Goal: Information Seeking & Learning: Learn about a topic

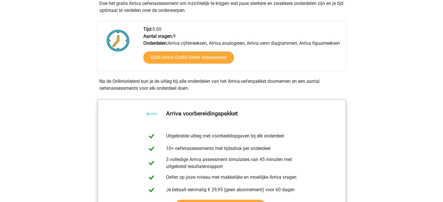
scroll to position [146, 0]
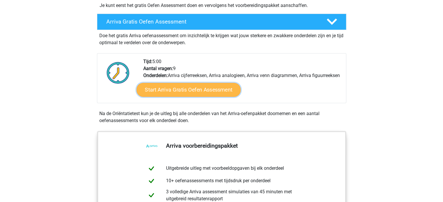
click at [196, 93] on link "Start Arriva Gratis Oefen Assessment" at bounding box center [188, 90] width 104 height 14
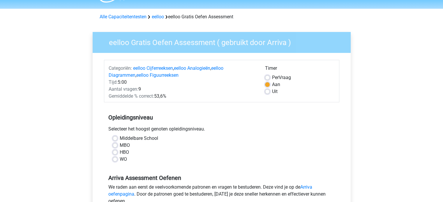
scroll to position [29, 0]
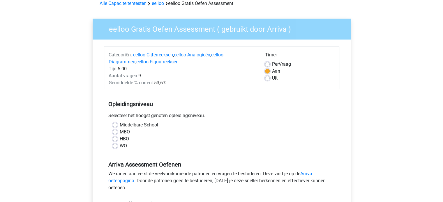
click at [120, 127] on label "Middelbare School" at bounding box center [139, 125] width 38 height 7
click at [116, 127] on input "Middelbare School" at bounding box center [115, 125] width 5 height 6
radio input "true"
drag, startPoint x: 182, startPoint y: 110, endPoint x: 162, endPoint y: 112, distance: 19.9
click at [162, 112] on div "Opleidingsniveau Selecteer het hoogst genoten opleidingsniveau. [GEOGRAPHIC_DAT…" at bounding box center [221, 122] width 235 height 63
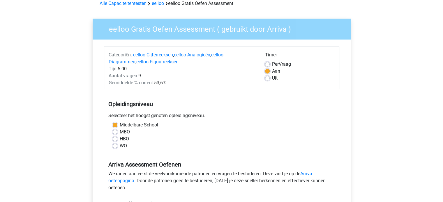
click at [120, 133] on label "MBO" at bounding box center [125, 132] width 10 height 7
click at [114, 133] on input "MBO" at bounding box center [115, 132] width 5 height 6
radio input "true"
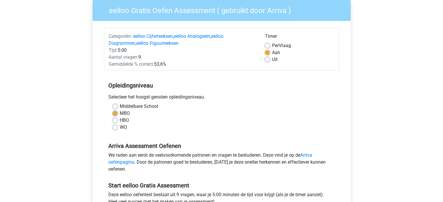
scroll to position [58, 0]
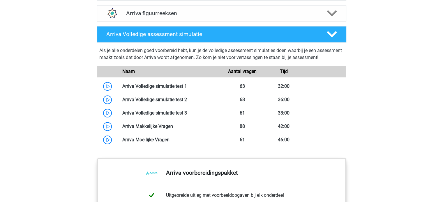
scroll to position [524, 0]
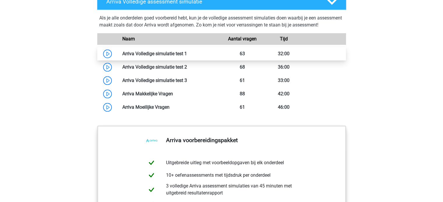
click at [187, 57] on link at bounding box center [187, 54] width 0 height 6
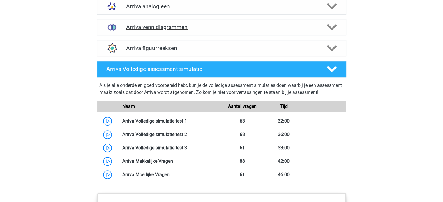
scroll to position [466, 0]
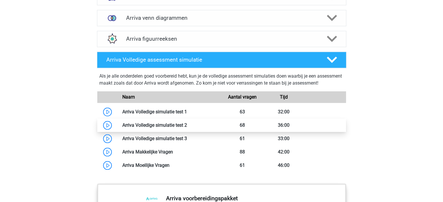
click at [187, 128] on link at bounding box center [187, 126] width 0 height 6
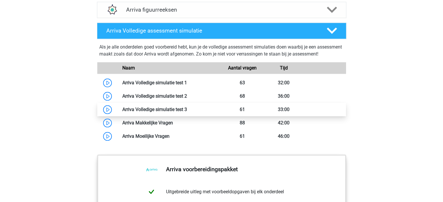
click at [187, 112] on link at bounding box center [187, 110] width 0 height 6
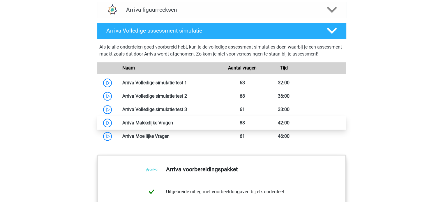
click at [173, 126] on link at bounding box center [173, 123] width 0 height 6
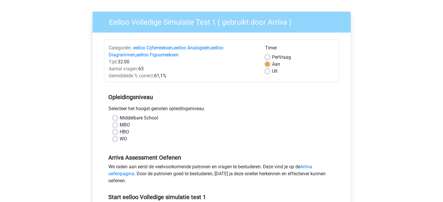
scroll to position [87, 0]
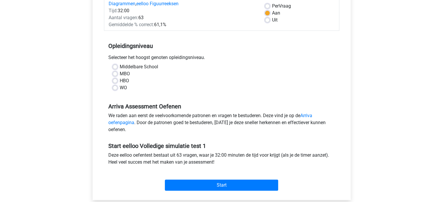
drag, startPoint x: 83, startPoint y: 16, endPoint x: 55, endPoint y: 15, distance: 28.3
click at [54, 15] on div "Registreer" at bounding box center [221, 142] width 443 height 458
click at [115, 77] on div "MBO" at bounding box center [222, 74] width 218 height 7
click at [120, 75] on label "MBO" at bounding box center [125, 74] width 10 height 7
click at [115, 75] on input "MBO" at bounding box center [115, 74] width 5 height 6
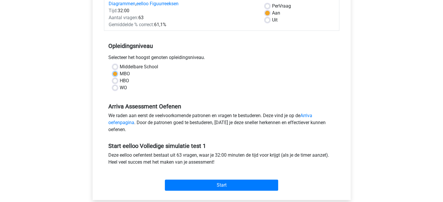
radio input "true"
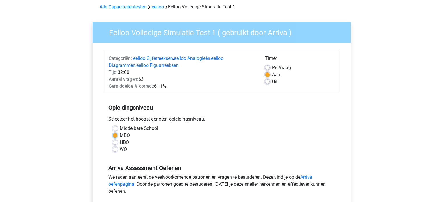
scroll to position [0, 0]
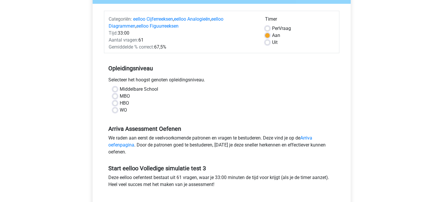
scroll to position [146, 0]
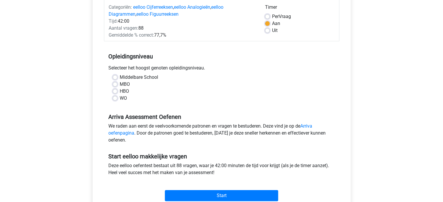
scroll to position [87, 0]
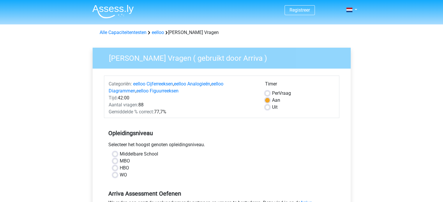
click at [120, 162] on label "MBO" at bounding box center [125, 161] width 10 height 7
click at [115, 162] on input "MBO" at bounding box center [115, 161] width 5 height 6
radio input "true"
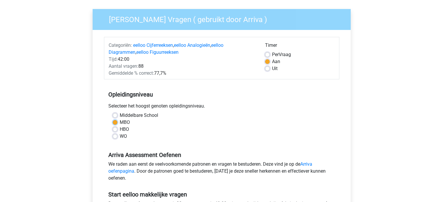
scroll to position [117, 0]
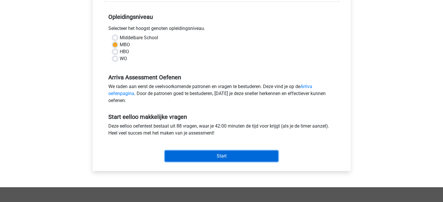
click at [223, 156] on input "Start" at bounding box center [221, 156] width 113 height 11
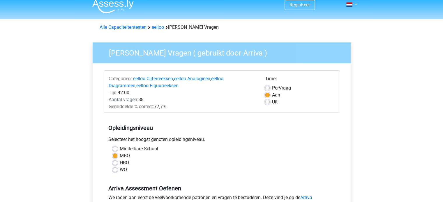
scroll to position [0, 0]
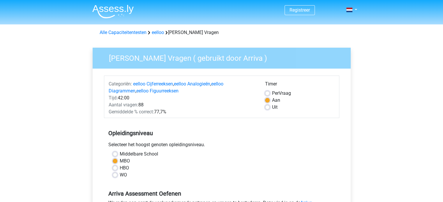
click at [272, 108] on label "Uit" at bounding box center [275, 107] width 6 height 7
click at [268, 108] on input "Uit" at bounding box center [267, 107] width 5 height 6
radio input "true"
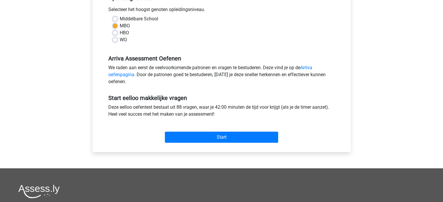
scroll to position [146, 0]
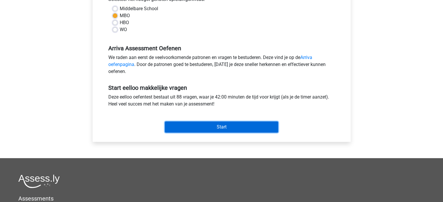
click at [215, 126] on input "Start" at bounding box center [221, 127] width 113 height 11
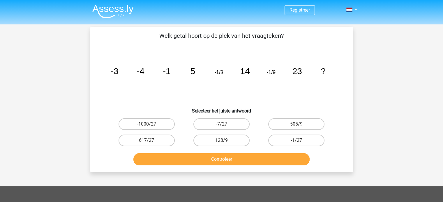
click at [280, 35] on p "Welk getal hoort op de plek van het vraagteken?" at bounding box center [222, 35] width 244 height 9
click at [297, 139] on label "-1/27" at bounding box center [296, 141] width 56 height 12
click at [297, 141] on input "-1/27" at bounding box center [299, 143] width 4 height 4
radio input "true"
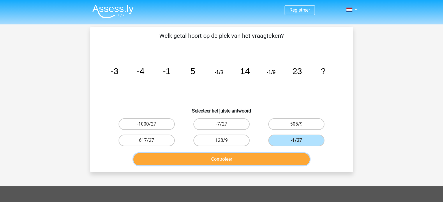
click at [283, 155] on button "Controleer" at bounding box center [221, 160] width 176 height 12
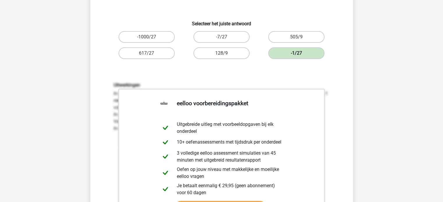
scroll to position [29, 0]
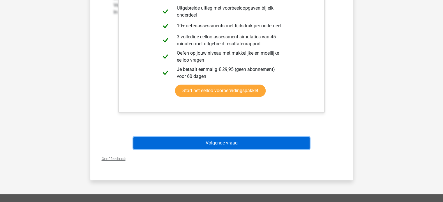
click at [261, 143] on button "Volgende vraag" at bounding box center [221, 143] width 176 height 12
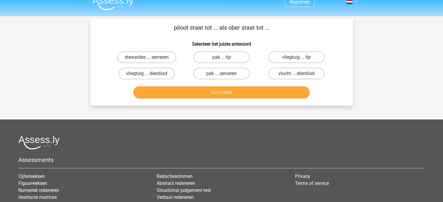
scroll to position [0, 0]
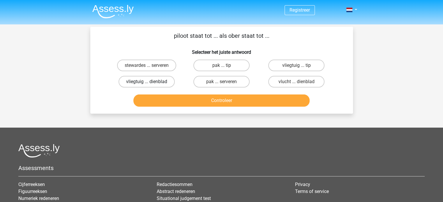
click at [151, 81] on label "vliegtuig ... dienblad" at bounding box center [147, 82] width 56 height 12
click at [150, 82] on input "vliegtuig ... dienblad" at bounding box center [149, 84] width 4 height 4
radio input "true"
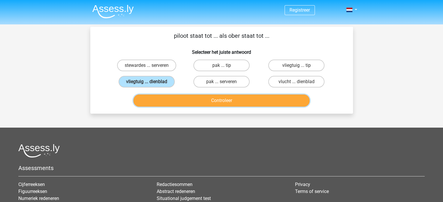
click at [170, 97] on button "Controleer" at bounding box center [221, 101] width 176 height 12
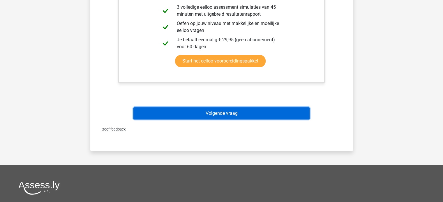
click at [215, 113] on button "Volgende vraag" at bounding box center [221, 114] width 176 height 12
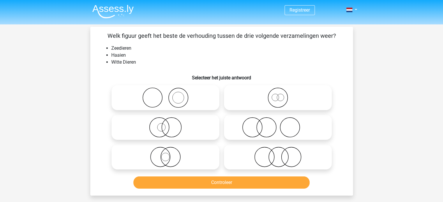
click at [267, 159] on icon at bounding box center [277, 157] width 103 height 20
click at [278, 154] on input "radio" at bounding box center [280, 153] width 4 height 4
radio input "true"
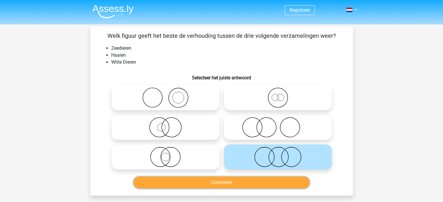
click at [265, 181] on button "Controleer" at bounding box center [221, 183] width 176 height 12
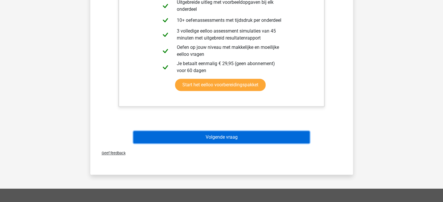
click at [195, 138] on button "Volgende vraag" at bounding box center [221, 137] width 176 height 12
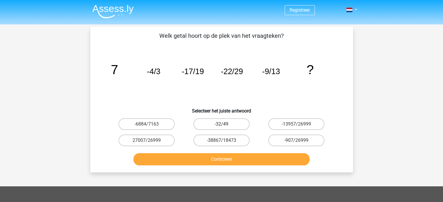
click at [235, 129] on label "-32/49" at bounding box center [221, 125] width 56 height 12
click at [225, 128] on input "-32/49" at bounding box center [223, 126] width 4 height 4
radio input "true"
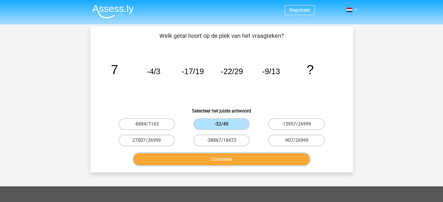
click at [239, 159] on button "Controleer" at bounding box center [221, 160] width 176 height 12
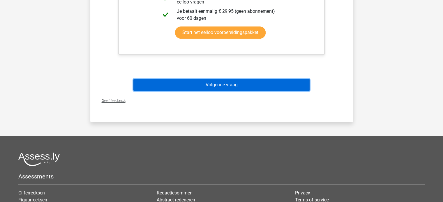
click at [235, 84] on button "Volgende vraag" at bounding box center [221, 85] width 176 height 12
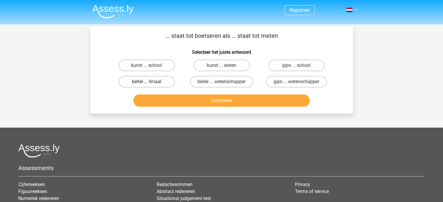
click at [162, 82] on label "beitel ... liniaal" at bounding box center [147, 82] width 56 height 12
click at [150, 82] on input "beitel ... liniaal" at bounding box center [149, 84] width 4 height 4
radio input "true"
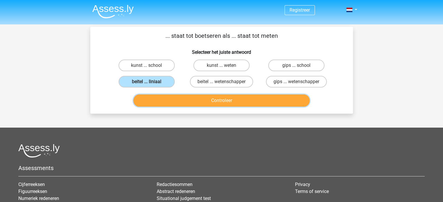
click at [175, 102] on button "Controleer" at bounding box center [221, 101] width 176 height 12
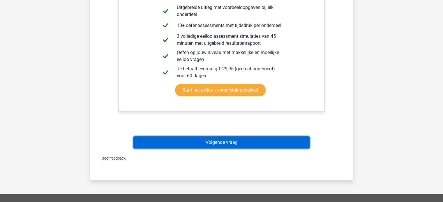
click at [223, 141] on button "Volgende vraag" at bounding box center [221, 143] width 176 height 12
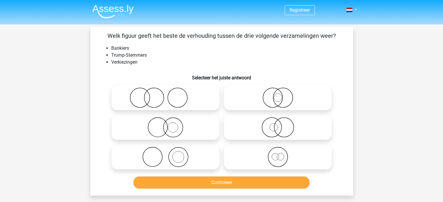
click at [163, 99] on icon at bounding box center [165, 98] width 103 height 20
click at [165, 95] on input "radio" at bounding box center [167, 93] width 4 height 4
radio input "true"
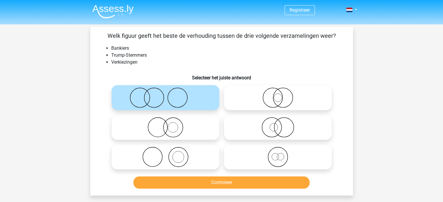
click at [170, 153] on icon at bounding box center [165, 157] width 103 height 20
click at [169, 153] on input "radio" at bounding box center [167, 153] width 4 height 4
radio input "true"
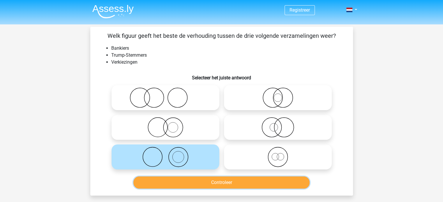
click at [205, 182] on button "Controleer" at bounding box center [221, 183] width 176 height 12
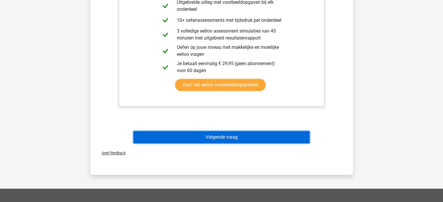
click at [220, 140] on button "Volgende vraag" at bounding box center [221, 137] width 176 height 12
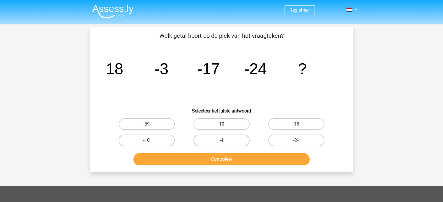
click at [163, 138] on label "-10" at bounding box center [147, 141] width 56 height 12
click at [150, 141] on input "-10" at bounding box center [149, 143] width 4 height 4
radio input "true"
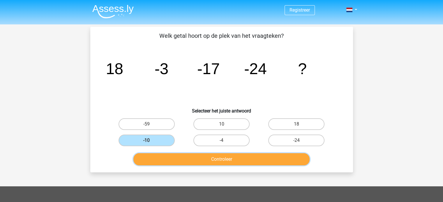
click at [179, 156] on button "Controleer" at bounding box center [221, 160] width 176 height 12
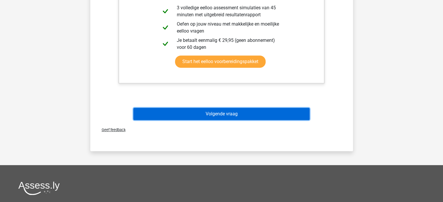
click at [217, 110] on button "Volgende vraag" at bounding box center [221, 114] width 176 height 12
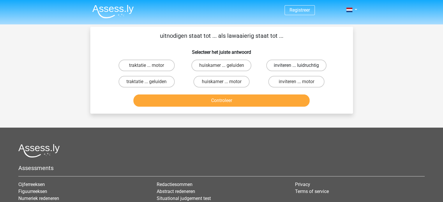
click at [314, 66] on label "inviteren ... luidruchtig" at bounding box center [296, 66] width 60 height 12
click at [300, 66] on input "inviteren ... luidruchtig" at bounding box center [299, 68] width 4 height 4
radio input "true"
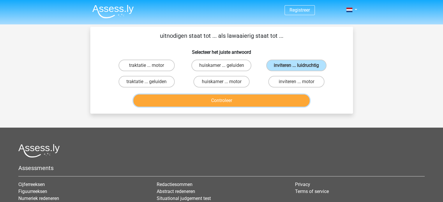
click at [259, 105] on button "Controleer" at bounding box center [221, 101] width 176 height 12
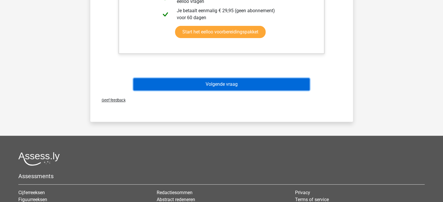
click at [240, 81] on button "Volgende vraag" at bounding box center [221, 84] width 176 height 12
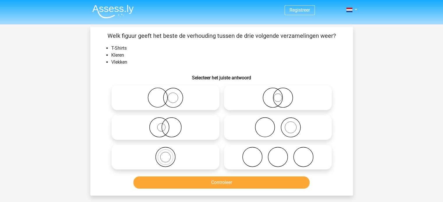
click at [168, 157] on icon at bounding box center [165, 157] width 103 height 20
click at [168, 154] on input "radio" at bounding box center [167, 153] width 4 height 4
radio input "true"
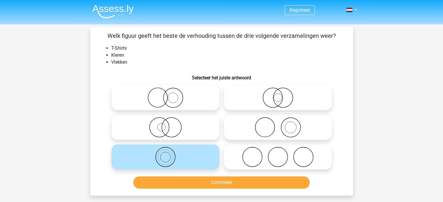
click at [271, 92] on icon at bounding box center [277, 98] width 103 height 20
click at [278, 92] on input "radio" at bounding box center [280, 93] width 4 height 4
radio input "true"
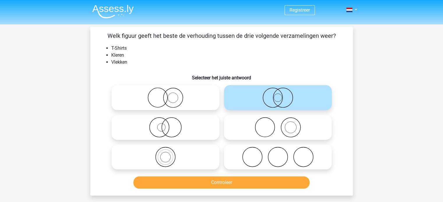
click at [165, 131] on icon at bounding box center [165, 127] width 103 height 20
click at [165, 125] on input "radio" at bounding box center [167, 123] width 4 height 4
radio input "true"
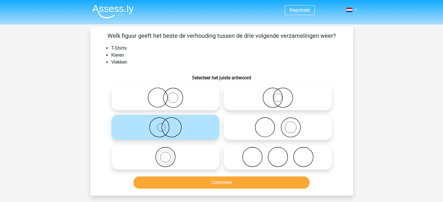
click at [242, 97] on icon at bounding box center [277, 98] width 103 height 20
click at [278, 95] on input "radio" at bounding box center [280, 93] width 4 height 4
radio input "true"
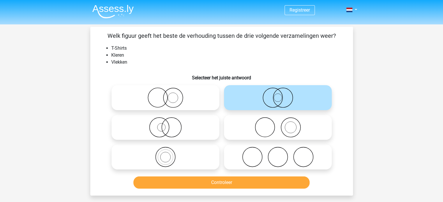
click at [178, 133] on icon at bounding box center [165, 127] width 103 height 20
click at [169, 125] on input "radio" at bounding box center [167, 123] width 4 height 4
radio input "true"
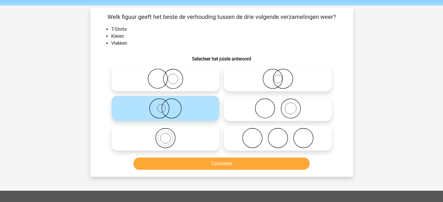
scroll to position [29, 0]
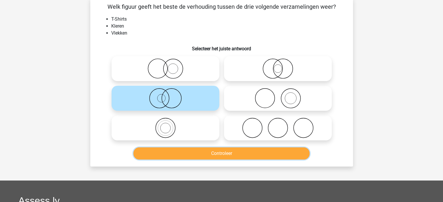
click at [241, 152] on button "Controleer" at bounding box center [221, 154] width 176 height 12
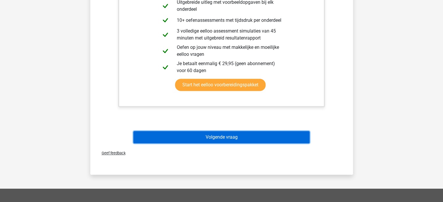
click at [253, 136] on button "Volgende vraag" at bounding box center [221, 137] width 176 height 12
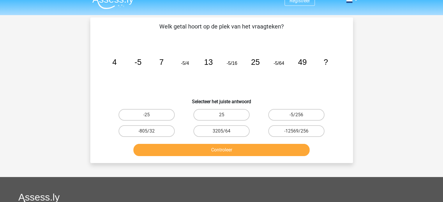
scroll to position [0, 0]
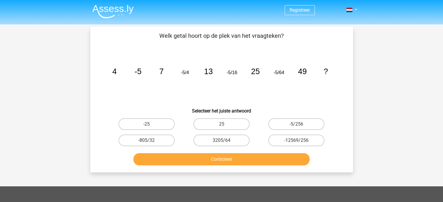
click at [226, 134] on div "3205/64" at bounding box center [221, 141] width 75 height 16
click at [225, 124] on label "25" at bounding box center [221, 125] width 56 height 12
click at [225, 124] on input "25" at bounding box center [223, 126] width 4 height 4
radio input "true"
click at [227, 170] on div "Welk getal hoort op de plek van het vraagteken? image/svg+xml 4 -5 7 -5/4 13 -5…" at bounding box center [221, 100] width 263 height 146
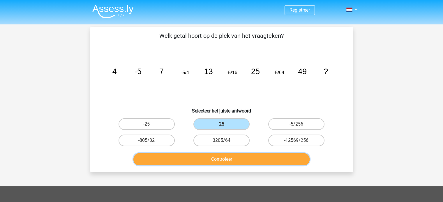
click at [223, 156] on button "Controleer" at bounding box center [221, 160] width 176 height 12
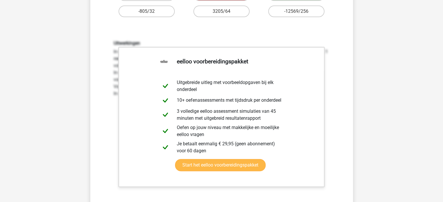
scroll to position [175, 0]
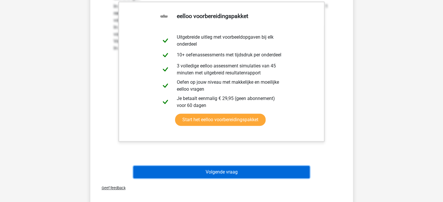
click at [216, 176] on button "Volgende vraag" at bounding box center [221, 172] width 176 height 12
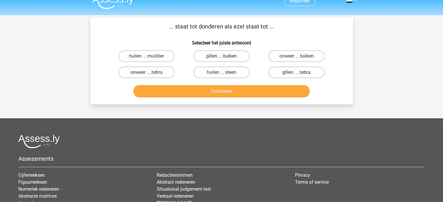
scroll to position [0, 0]
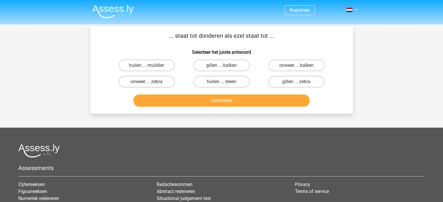
click at [298, 67] on input "onweer ... balken" at bounding box center [299, 68] width 4 height 4
radio input "true"
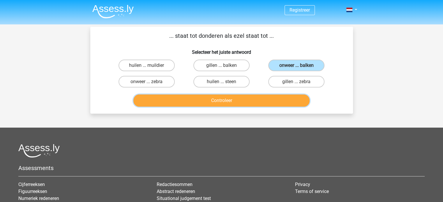
click at [268, 99] on button "Controleer" at bounding box center [221, 101] width 176 height 12
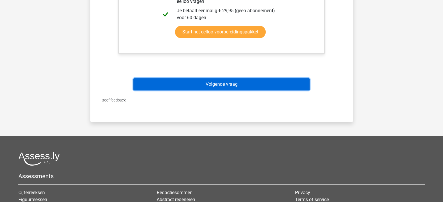
click at [216, 83] on button "Volgende vraag" at bounding box center [221, 84] width 176 height 12
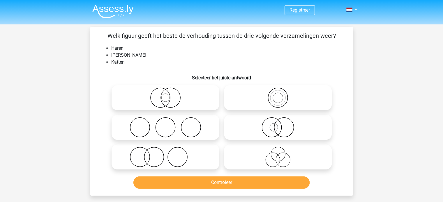
click at [167, 157] on icon at bounding box center [165, 157] width 103 height 20
click at [167, 154] on input "radio" at bounding box center [167, 153] width 4 height 4
radio input "true"
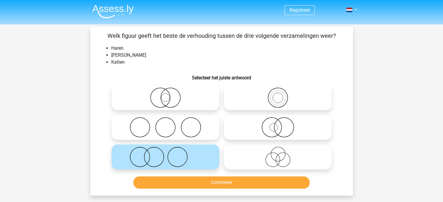
click at [251, 165] on icon at bounding box center [277, 157] width 103 height 20
click at [278, 154] on input "radio" at bounding box center [280, 153] width 4 height 4
radio input "true"
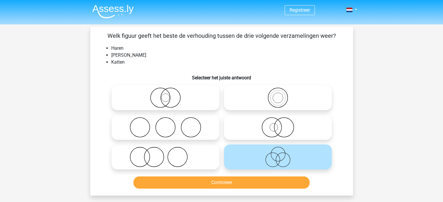
click at [195, 165] on icon at bounding box center [165, 157] width 103 height 20
click at [169, 154] on input "radio" at bounding box center [167, 153] width 4 height 4
radio input "true"
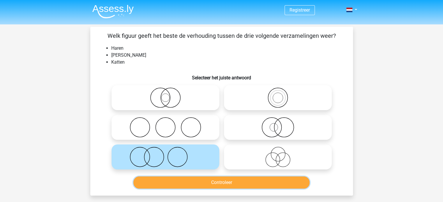
click at [199, 178] on button "Controleer" at bounding box center [221, 183] width 176 height 12
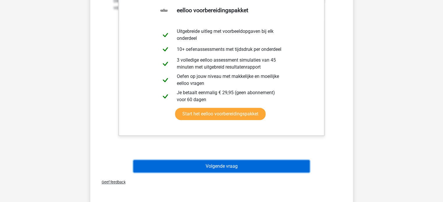
click at [226, 171] on button "Volgende vraag" at bounding box center [221, 167] width 176 height 12
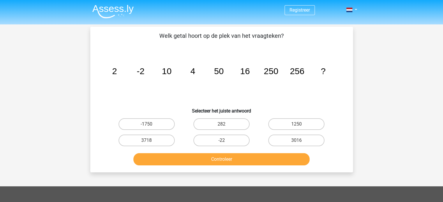
click at [224, 124] on input "282" at bounding box center [223, 126] width 4 height 4
radio input "true"
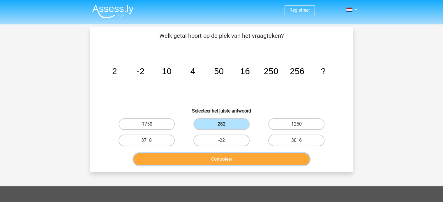
click at [218, 159] on button "Controleer" at bounding box center [221, 160] width 176 height 12
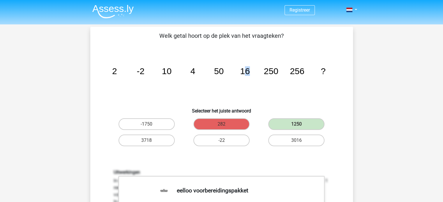
drag, startPoint x: 224, startPoint y: 69, endPoint x: 251, endPoint y: 70, distance: 26.2
click at [251, 70] on icon "image/svg+xml 2 -2 10 4 50 16 250 256 ?" at bounding box center [221, 74] width 235 height 59
click at [117, 71] on tspan "16" at bounding box center [114, 71] width 5 height 10
drag, startPoint x: 242, startPoint y: 80, endPoint x: 234, endPoint y: 81, distance: 8.5
click at [235, 81] on icon "image/svg+xml 2 -2 10 4 50 16 250 256 ?" at bounding box center [221, 74] width 235 height 59
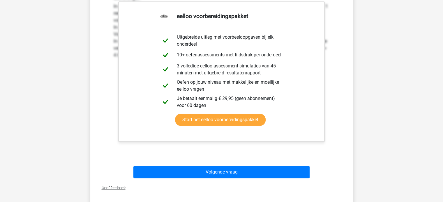
scroll to position [29, 0]
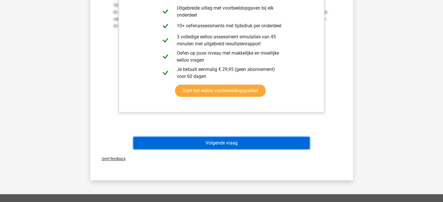
click at [234, 143] on button "Volgende vraag" at bounding box center [221, 143] width 176 height 12
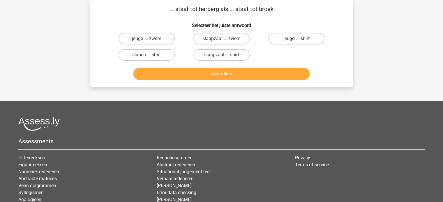
scroll to position [0, 0]
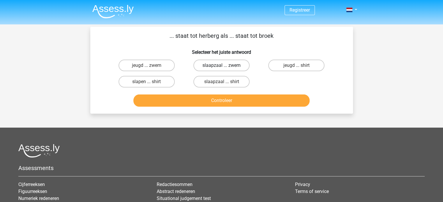
click at [213, 66] on label "slaapzaal ... zwem" at bounding box center [221, 66] width 56 height 12
click at [221, 66] on input "slaapzaal ... zwem" at bounding box center [223, 68] width 4 height 4
radio input "true"
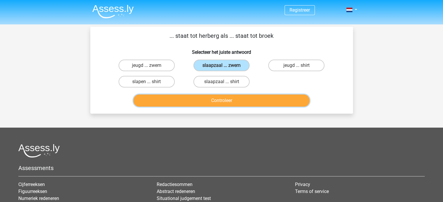
click at [219, 97] on button "Controleer" at bounding box center [221, 101] width 176 height 12
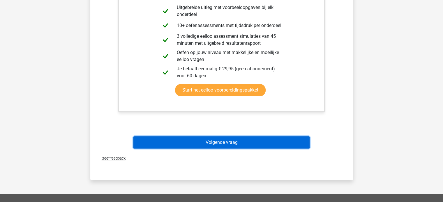
click at [236, 140] on button "Volgende vraag" at bounding box center [221, 143] width 176 height 12
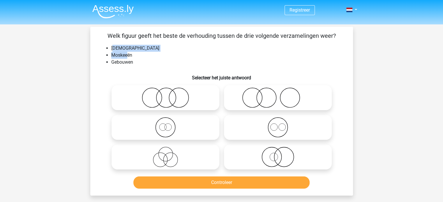
drag, startPoint x: 121, startPoint y: 55, endPoint x: 114, endPoint y: 47, distance: 9.9
click at [114, 47] on ul "Kerken Moskeeën Gebouwen" at bounding box center [222, 55] width 244 height 21
click at [132, 51] on li "Kerken" at bounding box center [227, 48] width 232 height 7
click at [268, 96] on icon at bounding box center [277, 98] width 103 height 20
click at [278, 95] on input "radio" at bounding box center [280, 93] width 4 height 4
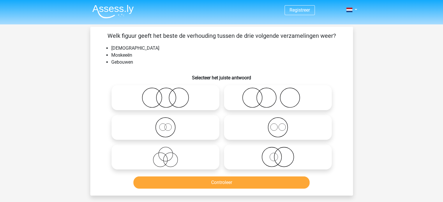
radio input "true"
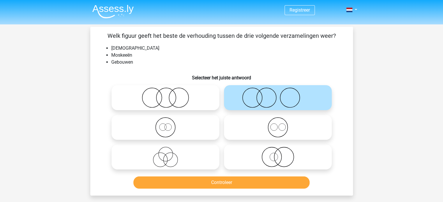
click at [175, 124] on icon at bounding box center [165, 127] width 103 height 20
click at [169, 124] on input "radio" at bounding box center [167, 123] width 4 height 4
radio input "true"
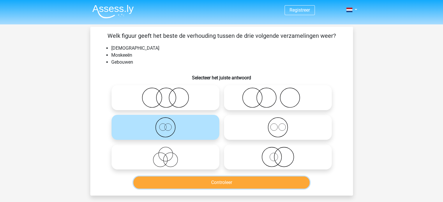
click at [201, 184] on button "Controleer" at bounding box center [221, 183] width 176 height 12
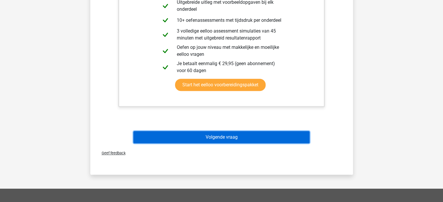
click at [227, 138] on button "Volgende vraag" at bounding box center [221, 137] width 176 height 12
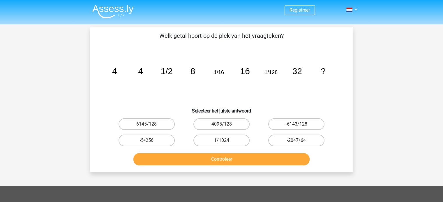
click at [225, 141] on input "1/1024" at bounding box center [223, 143] width 4 height 4
radio input "true"
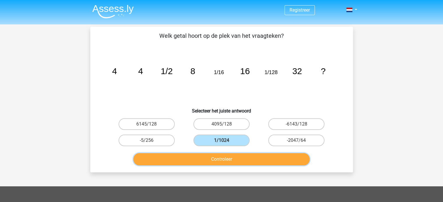
click at [222, 162] on button "Controleer" at bounding box center [221, 160] width 176 height 12
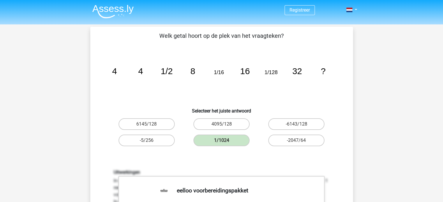
drag, startPoint x: 228, startPoint y: 90, endPoint x: 213, endPoint y: 90, distance: 15.1
click at [213, 91] on icon "image/svg+xml 4 4 1/2 8 1/16 16 1/128 32 ?" at bounding box center [221, 74] width 235 height 59
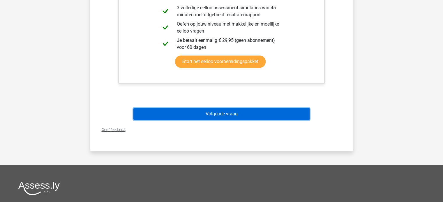
click at [223, 111] on button "Volgende vraag" at bounding box center [221, 114] width 176 height 12
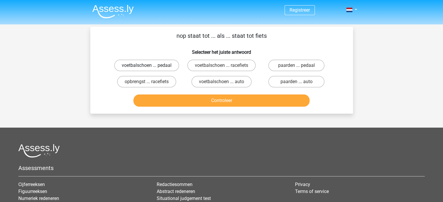
click at [160, 65] on label "voetbalschoen ... pedaal" at bounding box center [146, 66] width 65 height 12
click at [150, 66] on input "voetbalschoen ... pedaal" at bounding box center [149, 68] width 4 height 4
radio input "true"
click at [197, 106] on div "Controleer" at bounding box center [221, 102] width 225 height 15
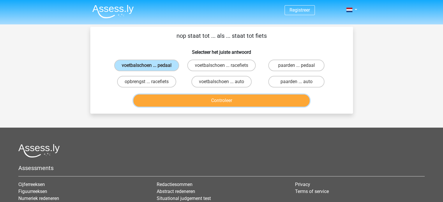
click at [196, 103] on button "Controleer" at bounding box center [221, 101] width 176 height 12
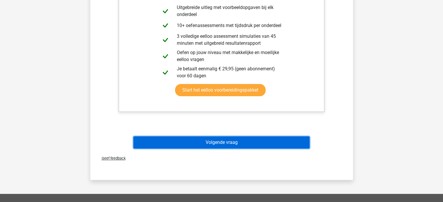
click at [214, 138] on button "Volgende vraag" at bounding box center [221, 143] width 176 height 12
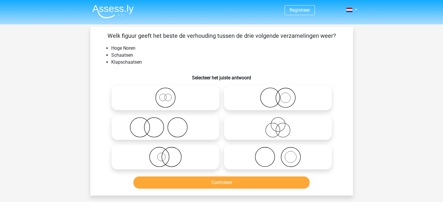
click at [246, 129] on icon at bounding box center [277, 127] width 103 height 20
click at [278, 125] on input "radio" at bounding box center [280, 123] width 4 height 4
radio input "true"
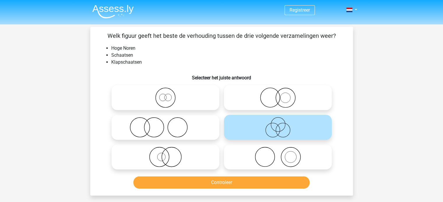
click at [186, 95] on icon at bounding box center [165, 98] width 103 height 20
click at [169, 95] on input "radio" at bounding box center [167, 93] width 4 height 4
radio input "true"
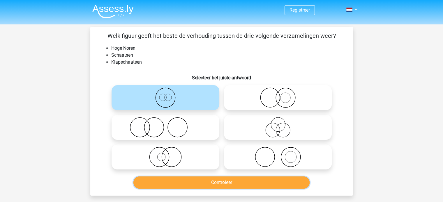
click at [204, 181] on button "Controleer" at bounding box center [221, 183] width 176 height 12
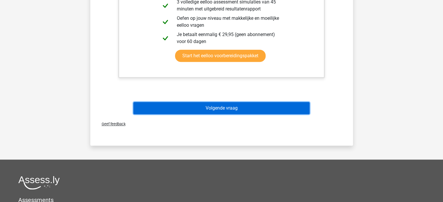
click at [221, 109] on button "Volgende vraag" at bounding box center [221, 108] width 176 height 12
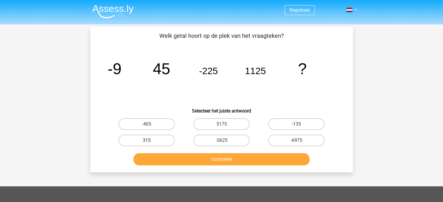
click at [159, 142] on label "315" at bounding box center [147, 141] width 56 height 12
click at [150, 142] on input "315" at bounding box center [149, 143] width 4 height 4
radio input "true"
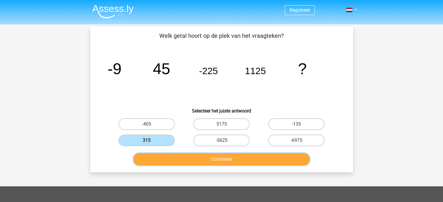
click at [182, 160] on button "Controleer" at bounding box center [221, 160] width 176 height 12
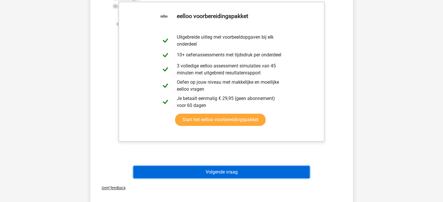
click at [208, 176] on button "Volgende vraag" at bounding box center [221, 172] width 176 height 12
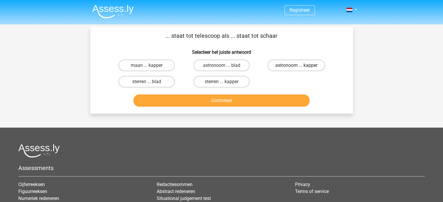
click at [286, 65] on label "astronoom ... kapper" at bounding box center [296, 66] width 57 height 12
click at [297, 66] on input "astronoom ... kapper" at bounding box center [299, 68] width 4 height 4
radio input "true"
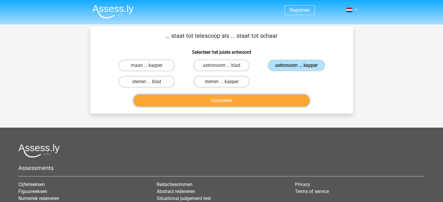
click at [263, 102] on button "Controleer" at bounding box center [221, 101] width 176 height 12
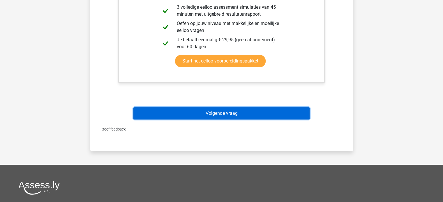
click at [235, 117] on button "Volgende vraag" at bounding box center [221, 114] width 176 height 12
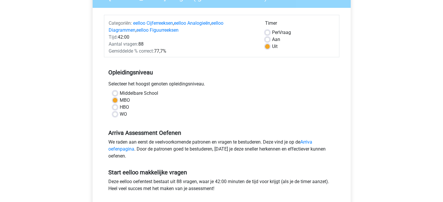
scroll to position [58, 0]
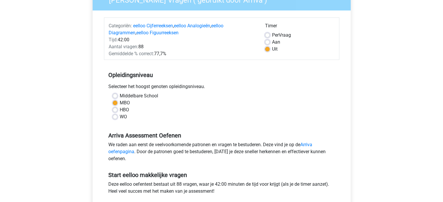
click at [272, 40] on label "Aan" at bounding box center [276, 42] width 8 height 7
click at [269, 40] on input "Aan" at bounding box center [267, 42] width 5 height 6
radio input "true"
drag, startPoint x: 191, startPoint y: 86, endPoint x: 185, endPoint y: 87, distance: 6.0
click at [185, 87] on div "Selecteer het hoogst genoten opleidingsniveau." at bounding box center [221, 87] width 235 height 9
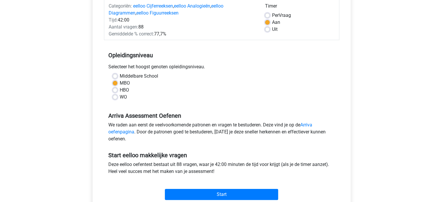
scroll to position [175, 0]
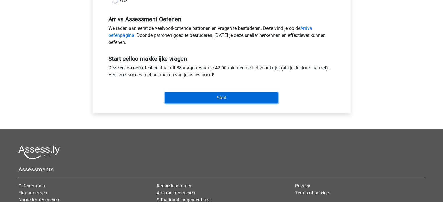
click at [228, 98] on input "Start" at bounding box center [221, 98] width 113 height 11
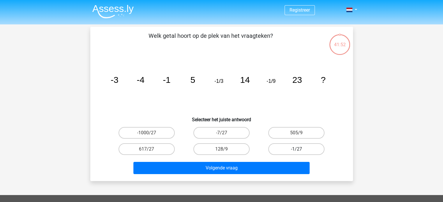
click at [309, 148] on label "-1/27" at bounding box center [296, 150] width 56 height 12
click at [300, 149] on input "-1/27" at bounding box center [299, 151] width 4 height 4
radio input "true"
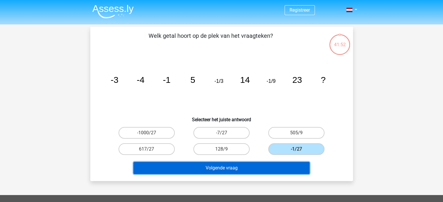
click at [284, 168] on button "Volgende vraag" at bounding box center [221, 168] width 176 height 12
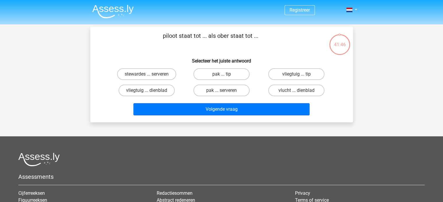
click at [148, 92] on input "vliegtuig ... dienblad" at bounding box center [149, 93] width 4 height 4
radio input "true"
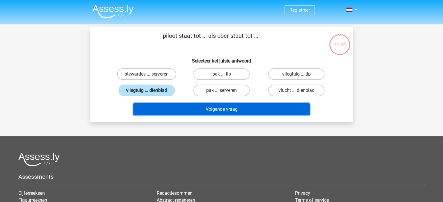
click at [200, 106] on button "Volgende vraag" at bounding box center [221, 109] width 176 height 12
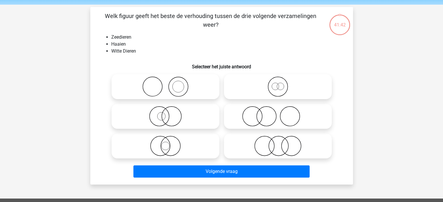
scroll to position [27, 0]
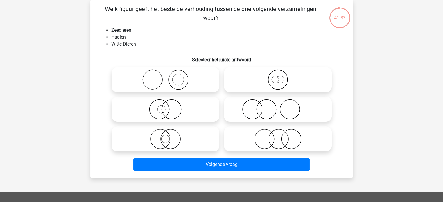
click at [269, 112] on icon at bounding box center [277, 109] width 103 height 20
click at [278, 107] on input "radio" at bounding box center [280, 105] width 4 height 4
radio input "true"
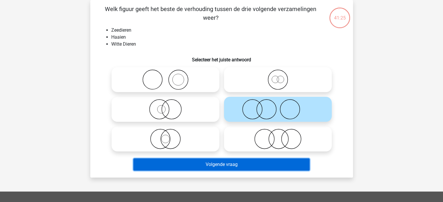
click at [228, 163] on button "Volgende vraag" at bounding box center [221, 165] width 176 height 12
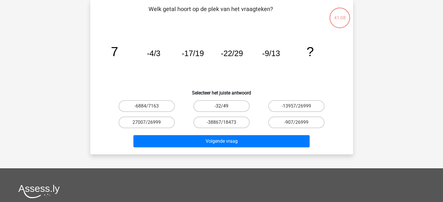
click at [241, 104] on label "-32/49" at bounding box center [221, 107] width 56 height 12
click at [225, 106] on input "-32/49" at bounding box center [223, 108] width 4 height 4
radio input "true"
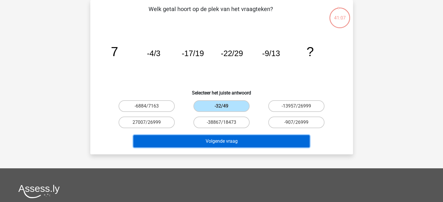
click at [226, 142] on button "Volgende vraag" at bounding box center [221, 141] width 176 height 12
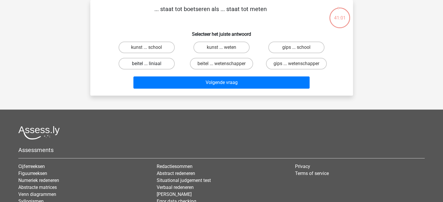
click at [164, 64] on label "beitel ... liniaal" at bounding box center [147, 64] width 56 height 12
click at [150, 64] on input "beitel ... liniaal" at bounding box center [149, 66] width 4 height 4
radio input "true"
click at [172, 74] on div "Volgende vraag" at bounding box center [222, 81] width 244 height 19
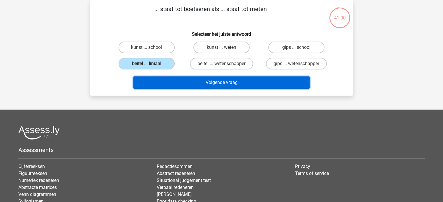
click at [173, 80] on button "Volgende vraag" at bounding box center [221, 83] width 176 height 12
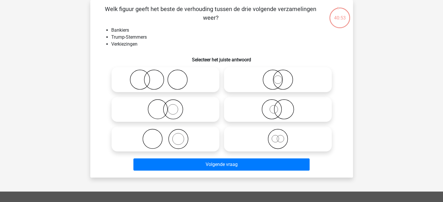
click at [170, 83] on icon at bounding box center [165, 80] width 103 height 20
click at [169, 77] on input "radio" at bounding box center [167, 75] width 4 height 4
radio input "true"
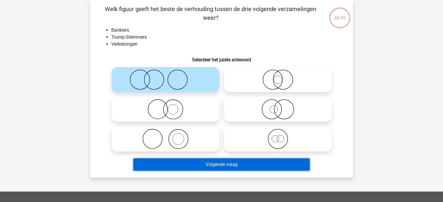
click at [204, 162] on button "Volgende vraag" at bounding box center [221, 165] width 176 height 12
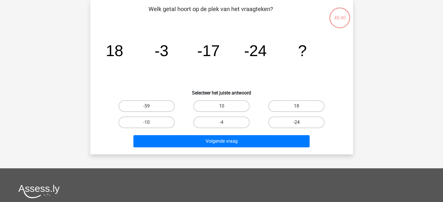
click at [289, 123] on label "-24" at bounding box center [296, 123] width 56 height 12
click at [297, 123] on input "-24" at bounding box center [299, 125] width 4 height 4
radio input "true"
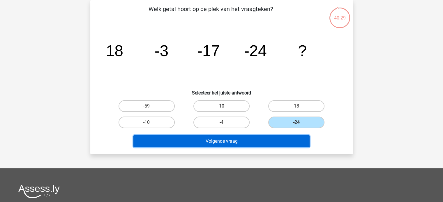
click at [277, 141] on button "Volgende vraag" at bounding box center [221, 141] width 176 height 12
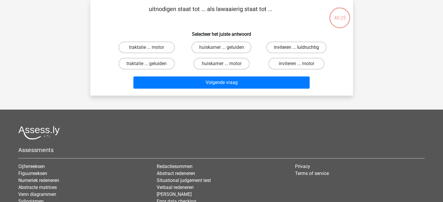
click at [293, 49] on label "inviteren ... luidruchtig" at bounding box center [296, 48] width 60 height 12
click at [297, 49] on input "inviteren ... luidruchtig" at bounding box center [299, 49] width 4 height 4
radio input "true"
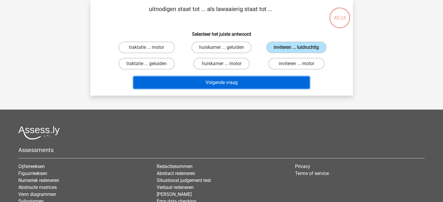
click at [262, 83] on button "Volgende vraag" at bounding box center [221, 83] width 176 height 12
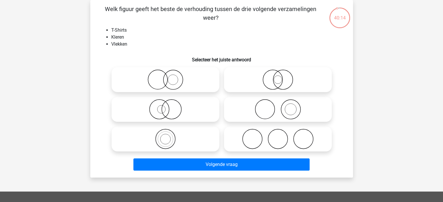
click at [269, 109] on icon at bounding box center [277, 109] width 103 height 20
click at [278, 107] on input "radio" at bounding box center [280, 105] width 4 height 4
radio input "true"
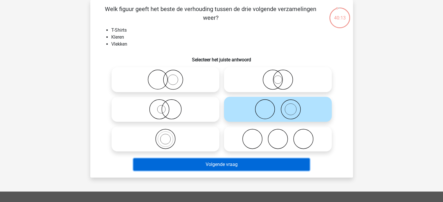
click at [214, 167] on button "Volgende vraag" at bounding box center [221, 165] width 176 height 12
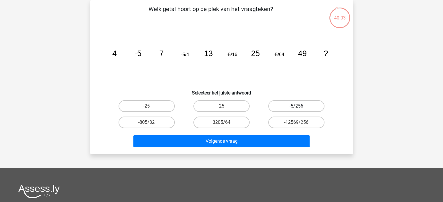
click at [301, 107] on label "-5/256" at bounding box center [296, 107] width 56 height 12
click at [300, 107] on input "-5/256" at bounding box center [299, 108] width 4 height 4
radio input "true"
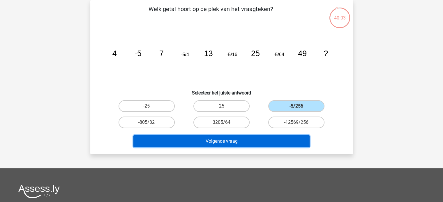
click at [279, 139] on button "Volgende vraag" at bounding box center [221, 141] width 176 height 12
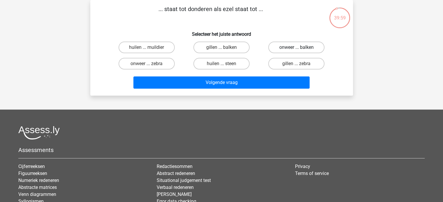
click at [284, 45] on label "onweer ... balken" at bounding box center [296, 48] width 56 height 12
click at [297, 47] on input "onweer ... balken" at bounding box center [299, 49] width 4 height 4
radio input "true"
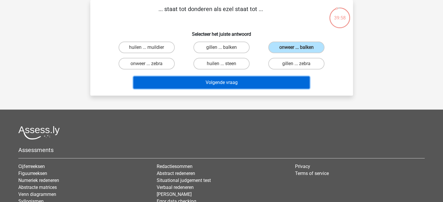
click at [258, 79] on button "Volgende vraag" at bounding box center [221, 83] width 176 height 12
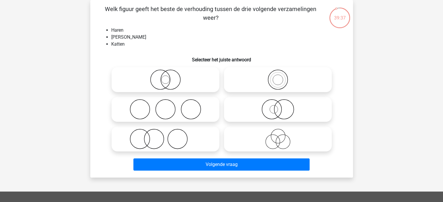
click at [155, 141] on icon at bounding box center [165, 139] width 103 height 20
click at [165, 136] on input "radio" at bounding box center [167, 135] width 4 height 4
radio input "true"
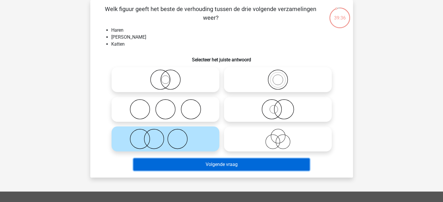
click at [162, 162] on button "Volgende vraag" at bounding box center [221, 165] width 176 height 12
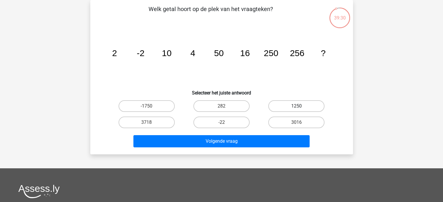
click at [290, 106] on label "1250" at bounding box center [296, 107] width 56 height 12
click at [297, 106] on input "1250" at bounding box center [299, 108] width 4 height 4
radio input "true"
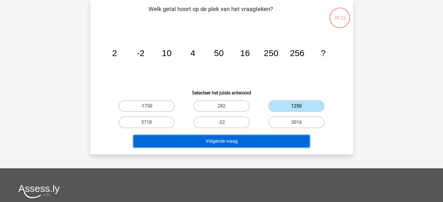
click at [256, 140] on button "Volgende vraag" at bounding box center [221, 141] width 176 height 12
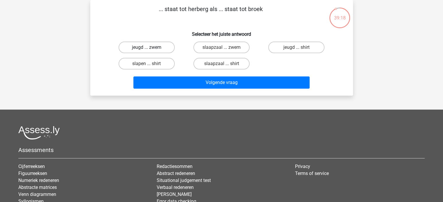
click at [172, 45] on label "jeugd ... zwem" at bounding box center [147, 48] width 56 height 12
click at [150, 47] on input "jeugd ... zwem" at bounding box center [149, 49] width 4 height 4
radio input "true"
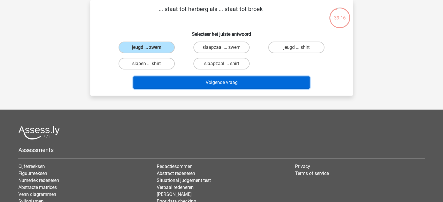
click at [226, 82] on button "Volgende vraag" at bounding box center [221, 83] width 176 height 12
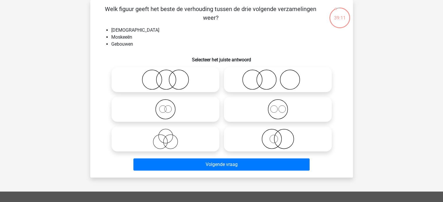
click at [273, 109] on icon at bounding box center [277, 109] width 103 height 20
click at [278, 107] on input "radio" at bounding box center [280, 105] width 4 height 4
radio input "true"
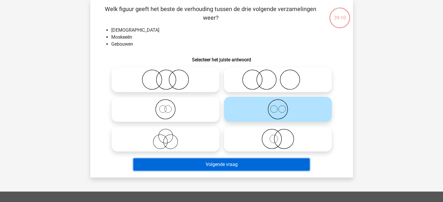
click at [251, 165] on button "Volgende vraag" at bounding box center [221, 165] width 176 height 12
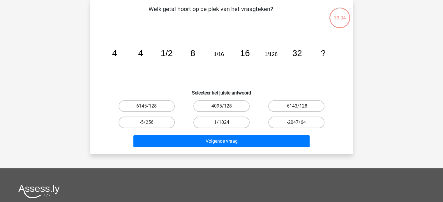
click at [233, 122] on label "1/1024" at bounding box center [221, 123] width 56 height 12
click at [225, 123] on input "1/1024" at bounding box center [223, 125] width 4 height 4
radio input "true"
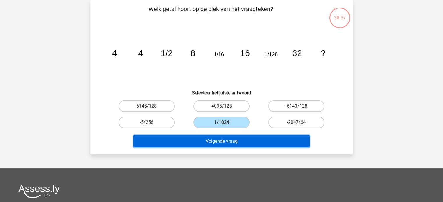
click at [252, 142] on button "Volgende vraag" at bounding box center [221, 141] width 176 height 12
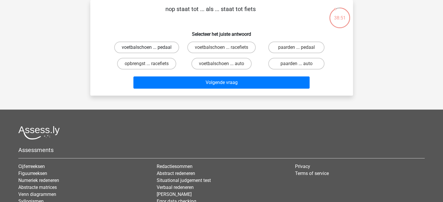
click at [166, 49] on label "voetbalschoen ... pedaal" at bounding box center [146, 48] width 65 height 12
click at [150, 49] on input "voetbalschoen ... pedaal" at bounding box center [149, 49] width 4 height 4
radio input "true"
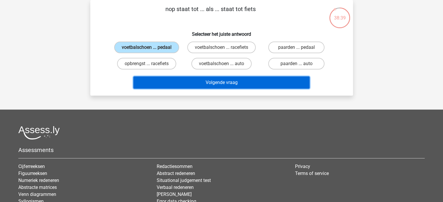
click at [231, 82] on button "Volgende vraag" at bounding box center [221, 83] width 176 height 12
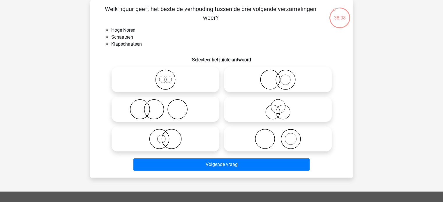
click at [297, 115] on icon at bounding box center [277, 109] width 103 height 20
click at [282, 107] on input "radio" at bounding box center [280, 105] width 4 height 4
radio input "true"
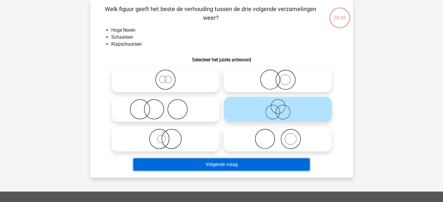
click at [262, 164] on button "Volgende vraag" at bounding box center [221, 165] width 176 height 12
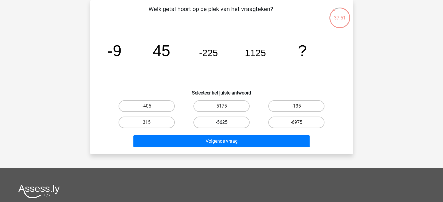
click at [233, 120] on label "-5625" at bounding box center [221, 123] width 56 height 12
click at [225, 123] on input "-5625" at bounding box center [223, 125] width 4 height 4
radio input "true"
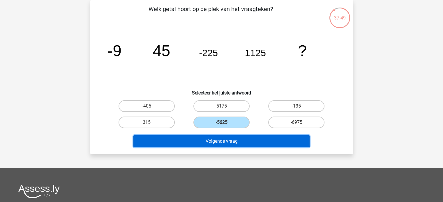
click at [232, 142] on button "Volgende vraag" at bounding box center [221, 141] width 176 height 12
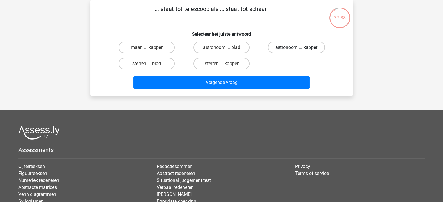
click at [290, 49] on label "astronoom ... kapper" at bounding box center [296, 48] width 57 height 12
click at [297, 49] on input "astronoom ... kapper" at bounding box center [299, 49] width 4 height 4
radio input "true"
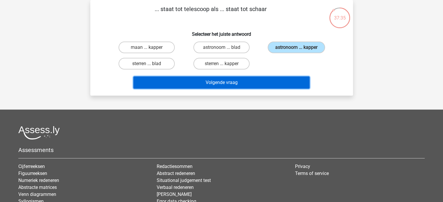
click at [246, 82] on button "Volgende vraag" at bounding box center [221, 83] width 176 height 12
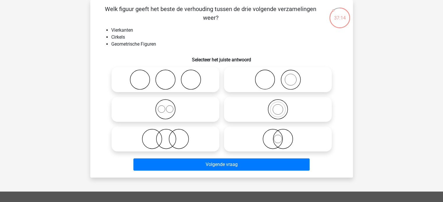
click at [188, 142] on icon at bounding box center [165, 139] width 103 height 20
click at [169, 136] on input "radio" at bounding box center [167, 135] width 4 height 4
radio input "true"
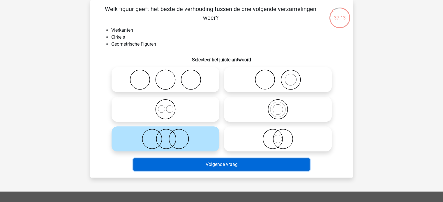
click at [196, 168] on button "Volgende vraag" at bounding box center [221, 165] width 176 height 12
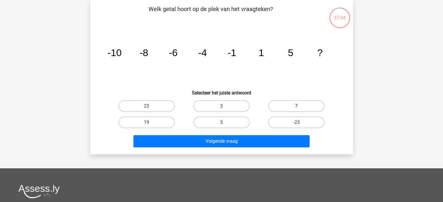
click at [302, 108] on label "7" at bounding box center [296, 107] width 56 height 12
click at [300, 108] on input "7" at bounding box center [299, 108] width 4 height 4
radio input "true"
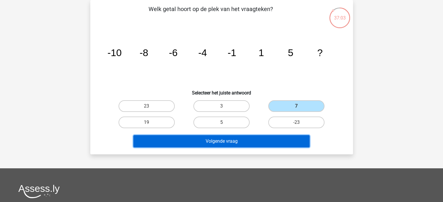
click at [262, 144] on button "Volgende vraag" at bounding box center [221, 141] width 176 height 12
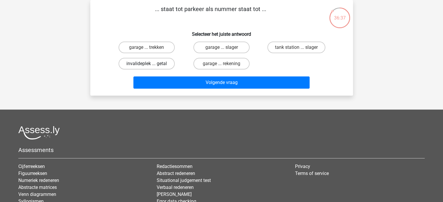
click at [172, 65] on label "invalideplek ... getal" at bounding box center [147, 64] width 56 height 12
click at [150, 65] on input "invalideplek ... getal" at bounding box center [149, 66] width 4 height 4
radio input "true"
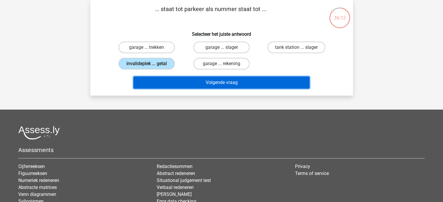
click at [222, 81] on button "Volgende vraag" at bounding box center [221, 83] width 176 height 12
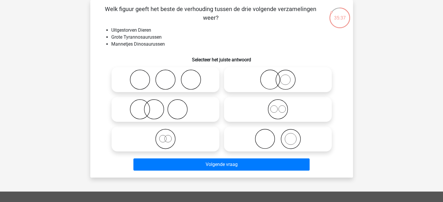
click at [169, 108] on icon at bounding box center [165, 109] width 103 height 20
click at [169, 107] on input "radio" at bounding box center [167, 105] width 4 height 4
radio input "true"
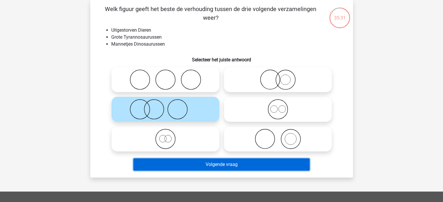
click at [226, 165] on button "Volgende vraag" at bounding box center [221, 165] width 176 height 12
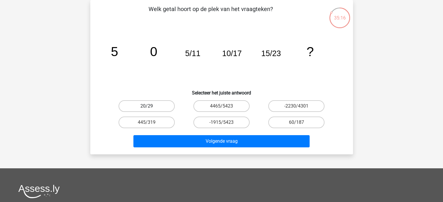
click at [163, 106] on label "20/29" at bounding box center [147, 107] width 56 height 12
click at [150, 106] on input "20/29" at bounding box center [149, 108] width 4 height 4
radio input "true"
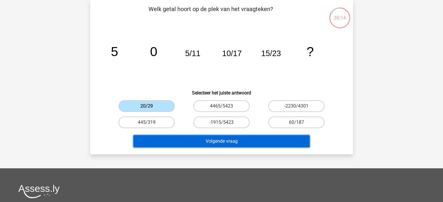
click at [234, 142] on button "Volgende vraag" at bounding box center [221, 141] width 176 height 12
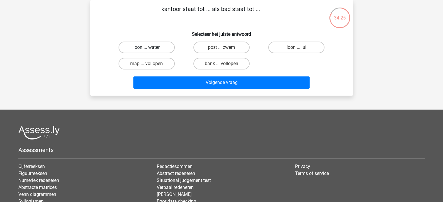
click at [167, 49] on label "loon ... water" at bounding box center [147, 48] width 56 height 12
click at [150, 49] on input "loon ... water" at bounding box center [149, 49] width 4 height 4
radio input "true"
click at [209, 49] on label "post ... zwem" at bounding box center [221, 48] width 56 height 12
click at [221, 49] on input "post ... zwem" at bounding box center [223, 49] width 4 height 4
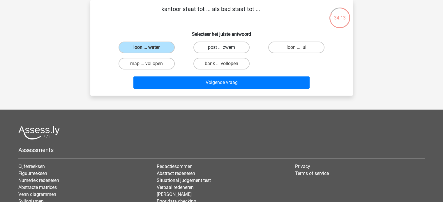
radio input "true"
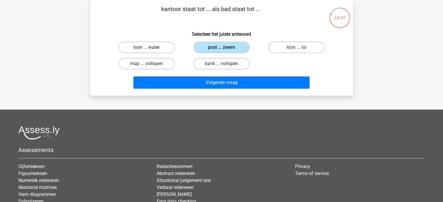
click at [165, 49] on label "loon ... water" at bounding box center [147, 48] width 56 height 12
click at [150, 49] on input "loon ... water" at bounding box center [149, 49] width 4 height 4
radio input "true"
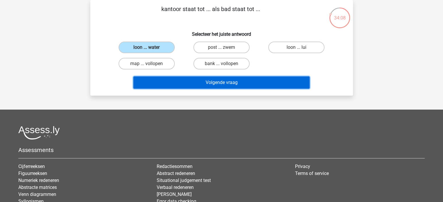
click at [204, 82] on button "Volgende vraag" at bounding box center [221, 83] width 176 height 12
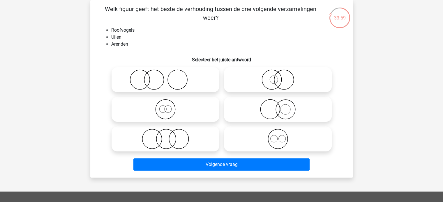
click at [172, 127] on label at bounding box center [166, 139] width 108 height 25
click at [169, 133] on input "radio" at bounding box center [167, 135] width 4 height 4
radio input "true"
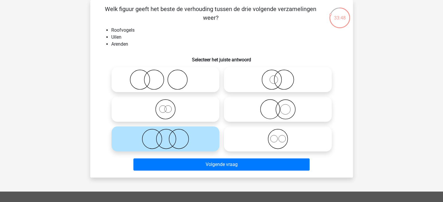
click at [158, 72] on icon at bounding box center [165, 80] width 103 height 20
click at [165, 73] on input "radio" at bounding box center [167, 75] width 4 height 4
radio input "true"
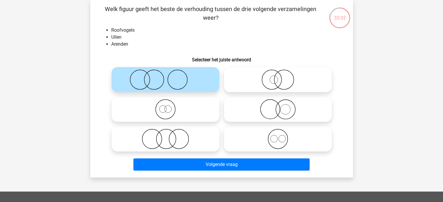
click at [178, 136] on icon at bounding box center [165, 139] width 103 height 20
click at [169, 136] on input "radio" at bounding box center [167, 135] width 4 height 4
radio input "true"
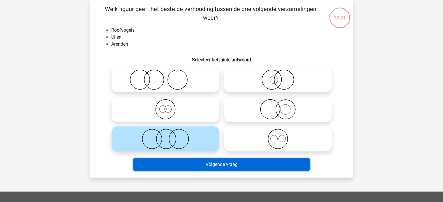
click at [211, 163] on button "Volgende vraag" at bounding box center [221, 165] width 176 height 12
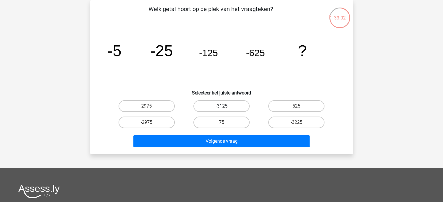
click at [240, 108] on label "-3125" at bounding box center [221, 107] width 56 height 12
click at [225, 108] on input "-3125" at bounding box center [223, 108] width 4 height 4
radio input "true"
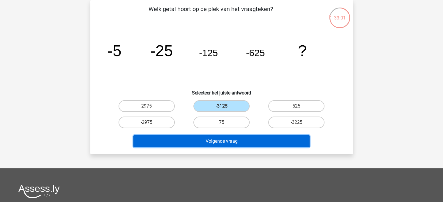
click at [240, 142] on button "Volgende vraag" at bounding box center [221, 141] width 176 height 12
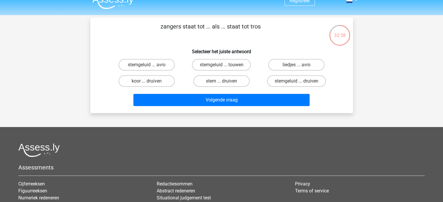
scroll to position [0, 0]
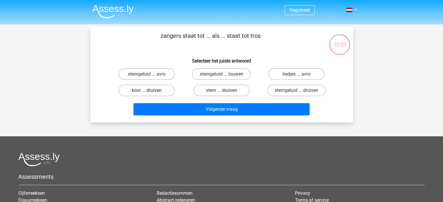
click at [164, 91] on label "koor ... druiven" at bounding box center [147, 91] width 56 height 12
click at [150, 91] on input "koor ... druiven" at bounding box center [149, 93] width 4 height 4
radio input "true"
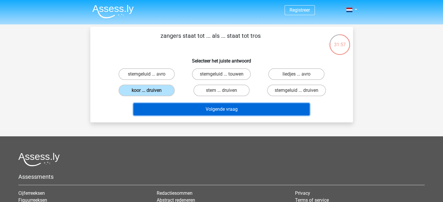
click at [226, 109] on button "Volgende vraag" at bounding box center [221, 109] width 176 height 12
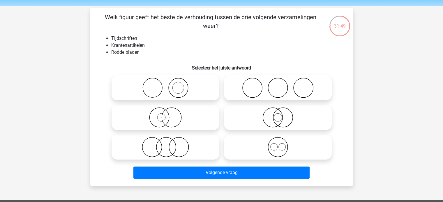
scroll to position [29, 0]
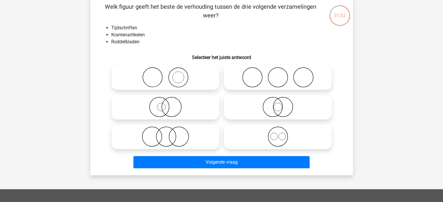
click at [182, 83] on icon at bounding box center [165, 77] width 103 height 20
click at [169, 75] on input "radio" at bounding box center [167, 73] width 4 height 4
radio input "true"
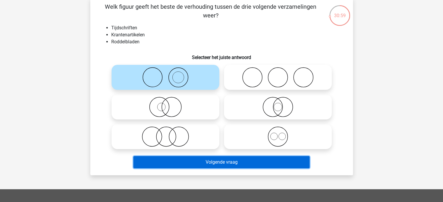
click at [205, 158] on button "Volgende vraag" at bounding box center [221, 162] width 176 height 12
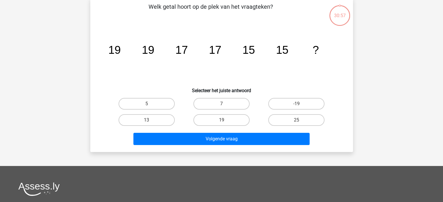
scroll to position [27, 0]
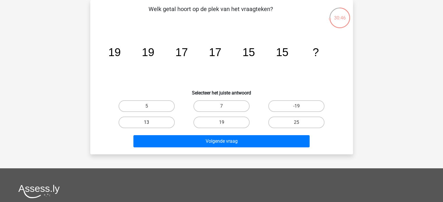
click at [158, 125] on label "13" at bounding box center [147, 123] width 56 height 12
click at [150, 125] on input "13" at bounding box center [149, 125] width 4 height 4
radio input "true"
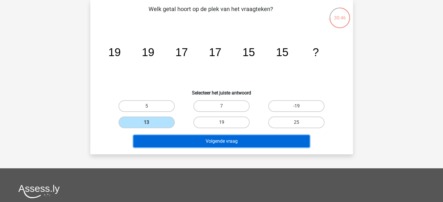
click at [177, 135] on button "Volgende vraag" at bounding box center [221, 141] width 176 height 12
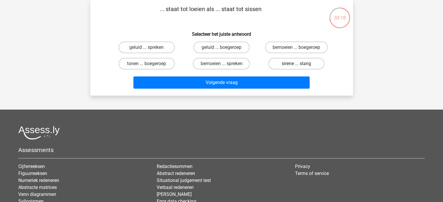
click at [278, 64] on label "sirene ... slang" at bounding box center [296, 64] width 56 height 12
click at [297, 64] on input "sirene ... slang" at bounding box center [299, 66] width 4 height 4
radio input "true"
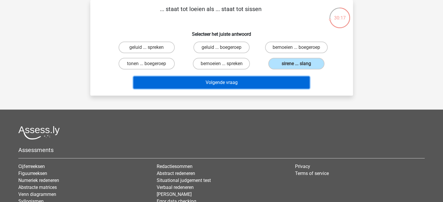
click at [279, 77] on button "Volgende vraag" at bounding box center [221, 83] width 176 height 12
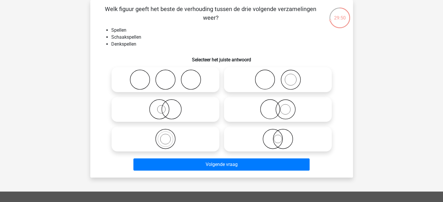
click at [185, 138] on icon at bounding box center [165, 139] width 103 height 20
click at [169, 136] on input "radio" at bounding box center [167, 135] width 4 height 4
radio input "true"
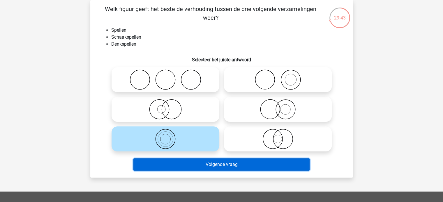
click at [226, 163] on button "Volgende vraag" at bounding box center [221, 165] width 176 height 12
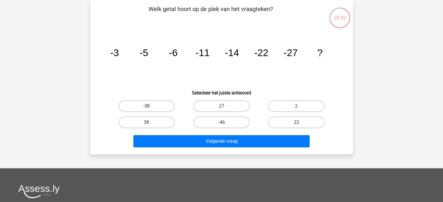
click at [163, 105] on label "-38" at bounding box center [147, 107] width 56 height 12
click at [150, 106] on input "-38" at bounding box center [149, 108] width 4 height 4
radio input "true"
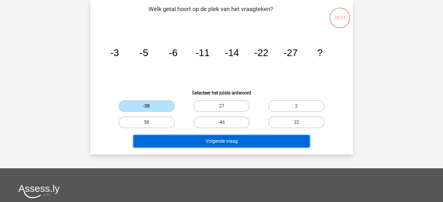
click at [233, 143] on button "Volgende vraag" at bounding box center [221, 141] width 176 height 12
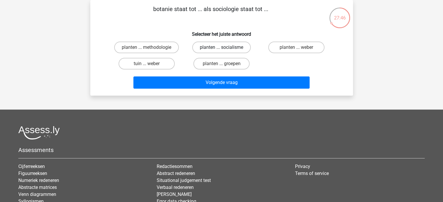
click at [210, 50] on label "planten ... socialisme" at bounding box center [221, 48] width 59 height 12
click at [221, 50] on input "planten ... socialisme" at bounding box center [223, 49] width 4 height 4
radio input "true"
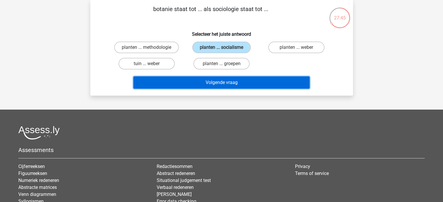
click at [219, 77] on button "Volgende vraag" at bounding box center [221, 83] width 176 height 12
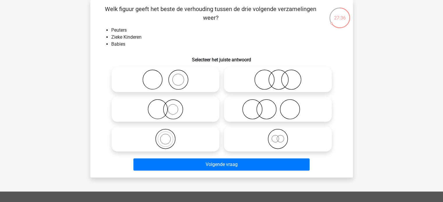
click at [286, 84] on icon at bounding box center [277, 80] width 103 height 20
click at [282, 77] on input "radio" at bounding box center [280, 75] width 4 height 4
radio input "true"
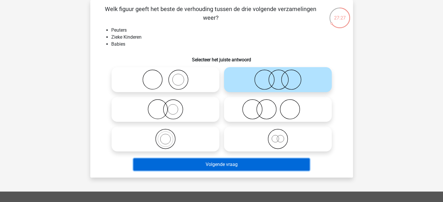
click at [234, 165] on button "Volgende vraag" at bounding box center [221, 165] width 176 height 12
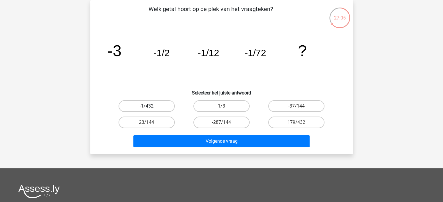
click at [154, 105] on label "-1/432" at bounding box center [147, 107] width 56 height 12
click at [150, 106] on input "-1/432" at bounding box center [149, 108] width 4 height 4
radio input "true"
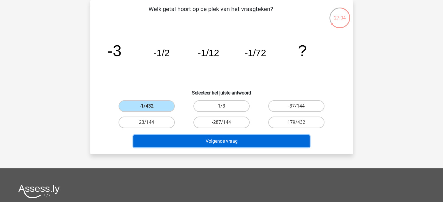
click at [240, 142] on button "Volgende vraag" at bounding box center [221, 141] width 176 height 12
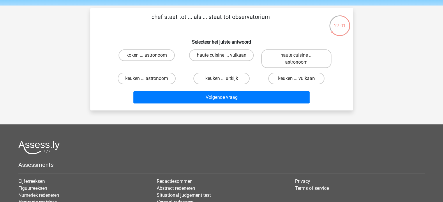
scroll to position [29, 0]
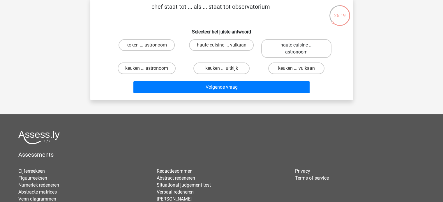
click at [311, 54] on label "haute cuisine ... astronoom" at bounding box center [296, 48] width 70 height 19
click at [300, 49] on input "haute cuisine ... astronoom" at bounding box center [299, 47] width 4 height 4
radio input "true"
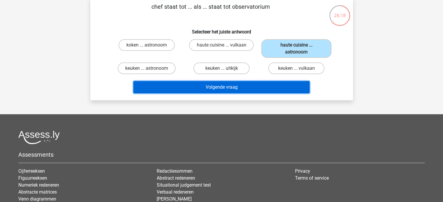
click at [235, 84] on button "Volgende vraag" at bounding box center [221, 87] width 176 height 12
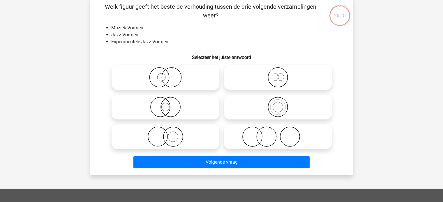
scroll to position [27, 0]
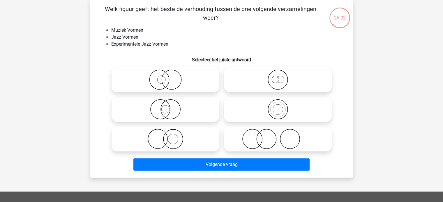
click at [283, 78] on circle at bounding box center [280, 79] width 7 height 7
click at [282, 77] on input "radio" at bounding box center [280, 75] width 4 height 4
radio input "true"
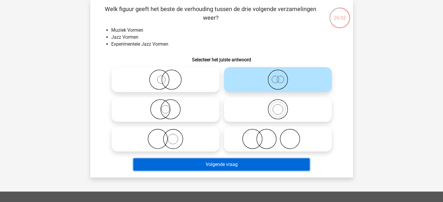
click at [232, 165] on button "Volgende vraag" at bounding box center [221, 165] width 176 height 12
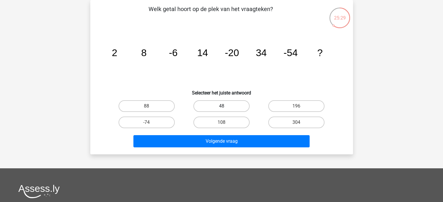
click at [237, 106] on label "48" at bounding box center [221, 107] width 56 height 12
click at [225, 106] on input "48" at bounding box center [223, 108] width 4 height 4
radio input "true"
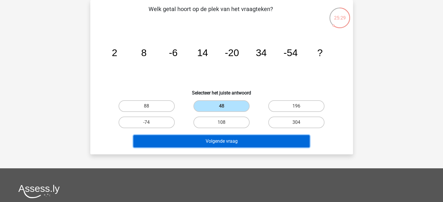
click at [236, 143] on button "Volgende vraag" at bounding box center [221, 141] width 176 height 12
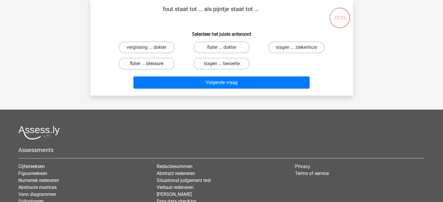
click at [145, 65] on label "flater ... blessure" at bounding box center [147, 64] width 56 height 12
click at [147, 65] on input "flater ... blessure" at bounding box center [149, 66] width 4 height 4
radio input "true"
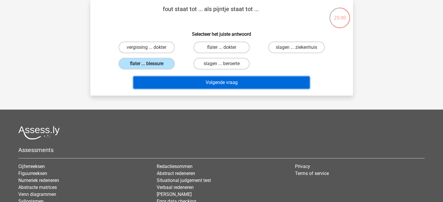
click at [249, 81] on button "Volgende vraag" at bounding box center [221, 83] width 176 height 12
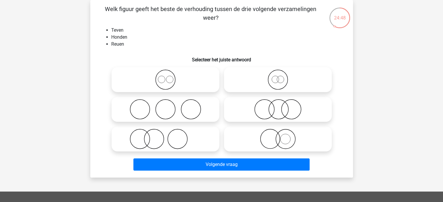
click at [156, 80] on icon at bounding box center [165, 80] width 103 height 20
click at [165, 77] on input "radio" at bounding box center [167, 75] width 4 height 4
radio input "true"
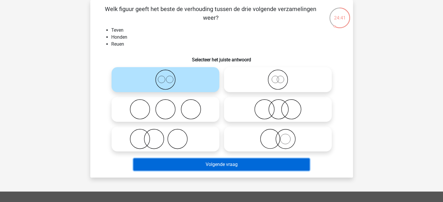
click at [227, 166] on button "Volgende vraag" at bounding box center [221, 165] width 176 height 12
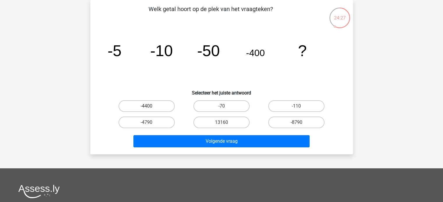
click at [162, 108] on label "-4400" at bounding box center [147, 107] width 56 height 12
click at [150, 108] on input "-4400" at bounding box center [149, 108] width 4 height 4
radio input "true"
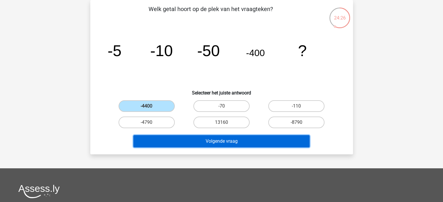
click at [220, 141] on button "Volgende vraag" at bounding box center [221, 141] width 176 height 12
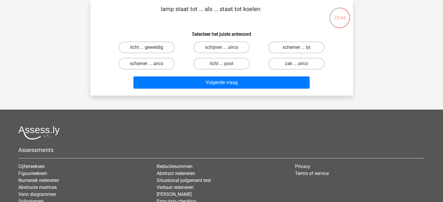
click at [222, 67] on input "licht ... pool" at bounding box center [223, 66] width 4 height 4
radio input "true"
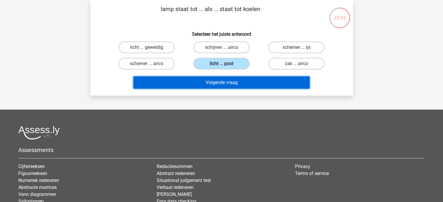
click at [222, 80] on button "Volgende vraag" at bounding box center [221, 83] width 176 height 12
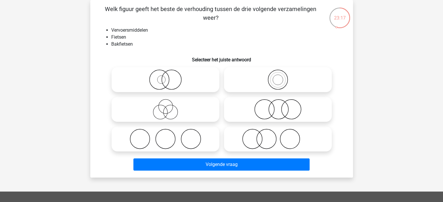
click at [284, 145] on icon at bounding box center [277, 139] width 103 height 20
click at [282, 136] on input "radio" at bounding box center [280, 135] width 4 height 4
radio input "true"
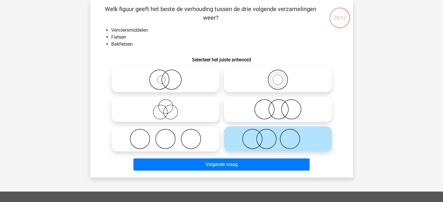
click at [278, 84] on icon at bounding box center [277, 80] width 103 height 20
click at [278, 77] on input "radio" at bounding box center [280, 75] width 4 height 4
radio input "true"
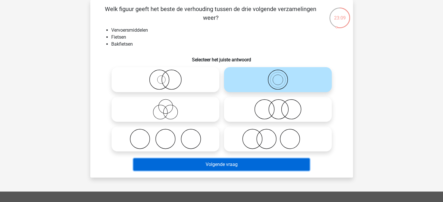
click at [251, 163] on button "Volgende vraag" at bounding box center [221, 165] width 176 height 12
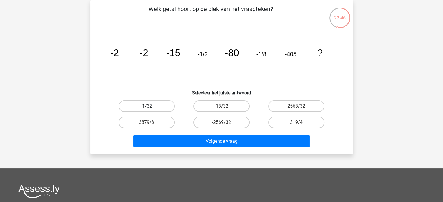
click at [165, 107] on label "-1/32" at bounding box center [147, 107] width 56 height 12
click at [150, 107] on input "-1/32" at bounding box center [149, 108] width 4 height 4
radio input "true"
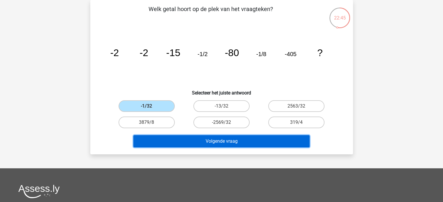
click at [203, 139] on button "Volgende vraag" at bounding box center [221, 141] width 176 height 12
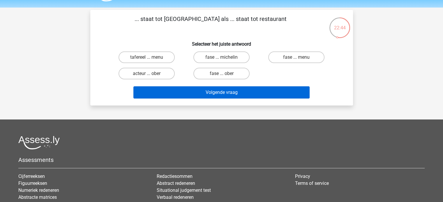
scroll to position [0, 0]
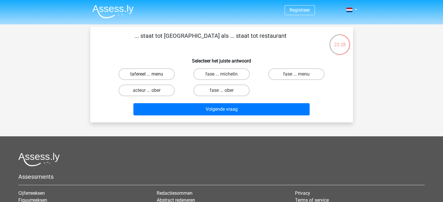
click at [170, 74] on label "tafereel ... menu" at bounding box center [147, 74] width 56 height 12
click at [150, 74] on input "tafereel ... menu" at bounding box center [149, 76] width 4 height 4
radio input "true"
click at [167, 89] on label "acteur ... ober" at bounding box center [147, 91] width 56 height 12
click at [150, 91] on input "acteur ... ober" at bounding box center [149, 93] width 4 height 4
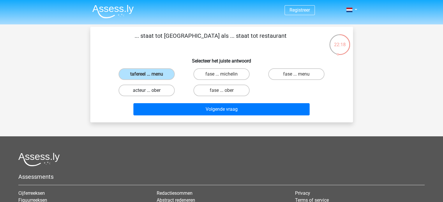
radio input "true"
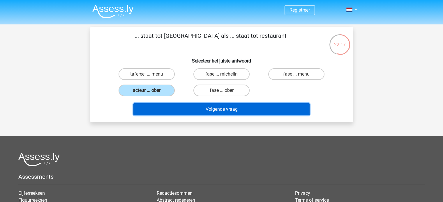
click at [210, 109] on button "Volgende vraag" at bounding box center [221, 109] width 176 height 12
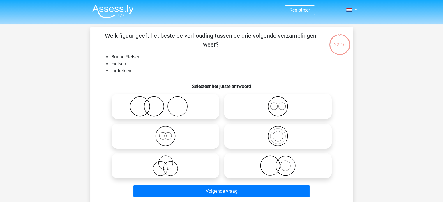
scroll to position [27, 0]
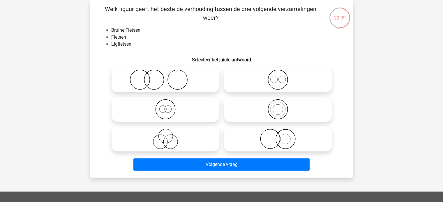
click at [273, 110] on icon at bounding box center [277, 109] width 103 height 20
click at [278, 107] on input "radio" at bounding box center [280, 105] width 4 height 4
radio input "true"
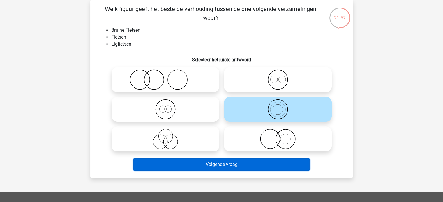
click at [244, 166] on button "Volgende vraag" at bounding box center [221, 165] width 176 height 12
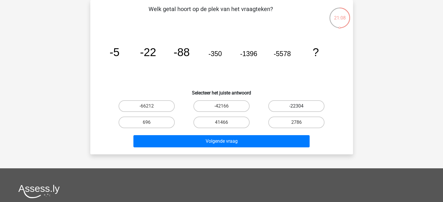
click at [286, 110] on label "-22304" at bounding box center [296, 107] width 56 height 12
click at [297, 110] on input "-22304" at bounding box center [299, 108] width 4 height 4
radio input "true"
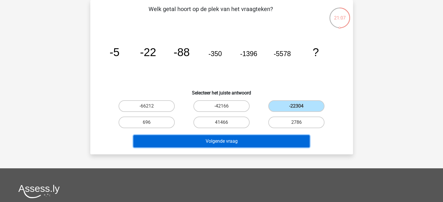
click at [259, 139] on button "Volgende vraag" at bounding box center [221, 141] width 176 height 12
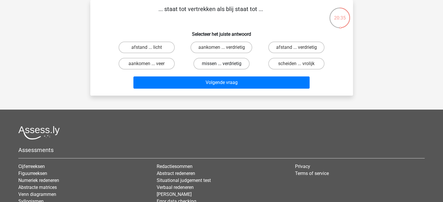
click at [246, 64] on label "missen ... verdrietig" at bounding box center [221, 64] width 56 height 12
click at [225, 64] on input "missen ... verdrietig" at bounding box center [223, 66] width 4 height 4
radio input "true"
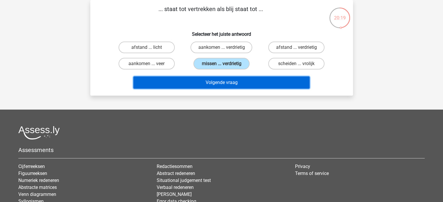
click at [240, 78] on button "Volgende vraag" at bounding box center [221, 83] width 176 height 12
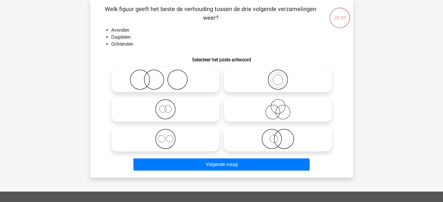
click at [263, 118] on icon at bounding box center [277, 109] width 103 height 20
click at [278, 107] on input "radio" at bounding box center [280, 105] width 4 height 4
radio input "true"
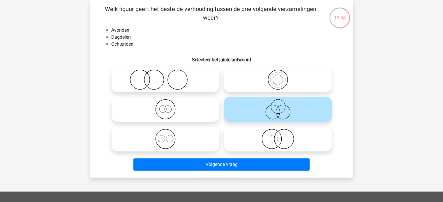
click at [175, 110] on icon at bounding box center [165, 109] width 103 height 20
click at [169, 107] on input "radio" at bounding box center [167, 105] width 4 height 4
radio input "true"
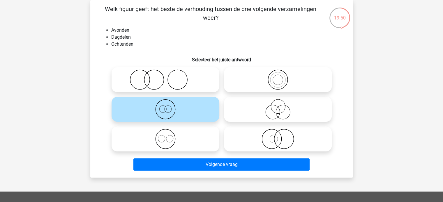
click at [243, 78] on icon at bounding box center [277, 80] width 103 height 20
click at [278, 77] on input "radio" at bounding box center [280, 75] width 4 height 4
radio input "true"
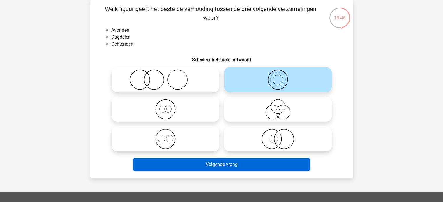
click at [245, 162] on button "Volgende vraag" at bounding box center [221, 165] width 176 height 12
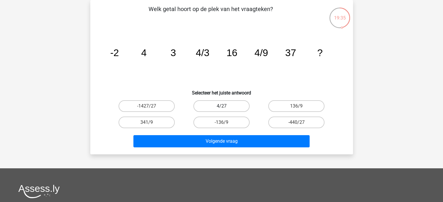
click at [228, 104] on label "4/27" at bounding box center [221, 107] width 56 height 12
click at [225, 106] on input "4/27" at bounding box center [223, 108] width 4 height 4
radio input "true"
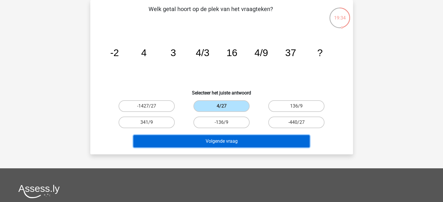
click at [233, 143] on button "Volgende vraag" at bounding box center [221, 141] width 176 height 12
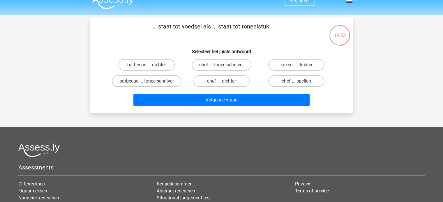
scroll to position [0, 0]
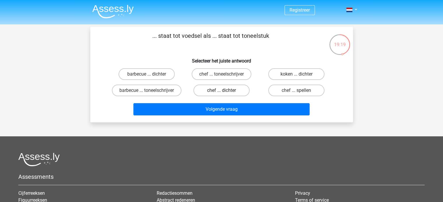
click at [231, 92] on label "chef ... dichter" at bounding box center [221, 91] width 56 height 12
click at [225, 92] on input "chef ... dichter" at bounding box center [223, 93] width 4 height 4
radio input "true"
click at [226, 73] on label "chef ... toneelschrijver" at bounding box center [222, 74] width 60 height 12
click at [225, 74] on input "chef ... toneelschrijver" at bounding box center [223, 76] width 4 height 4
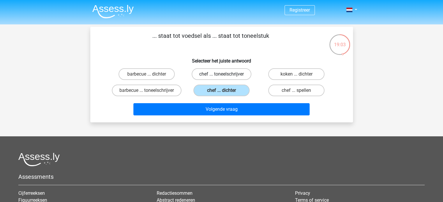
radio input "true"
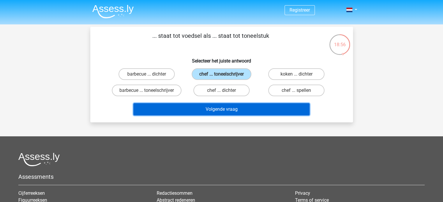
click at [217, 114] on button "Volgende vraag" at bounding box center [221, 109] width 176 height 12
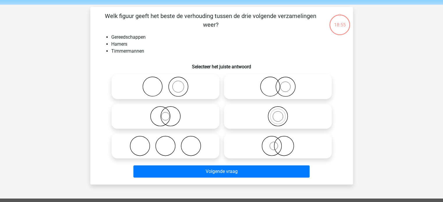
scroll to position [27, 0]
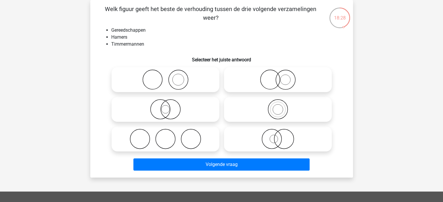
click at [278, 143] on icon at bounding box center [277, 139] width 103 height 20
click at [278, 136] on input "radio" at bounding box center [280, 135] width 4 height 4
radio input "true"
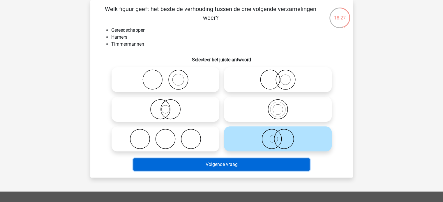
click at [265, 161] on button "Volgende vraag" at bounding box center [221, 165] width 176 height 12
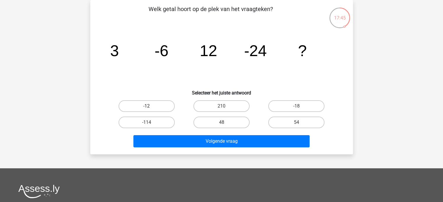
click at [164, 110] on label "-12" at bounding box center [147, 107] width 56 height 12
click at [150, 110] on input "-12" at bounding box center [149, 108] width 4 height 4
radio input "true"
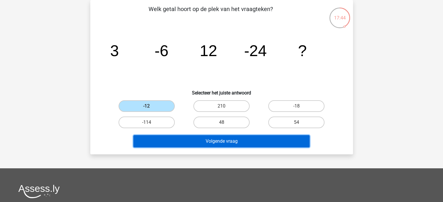
click at [198, 145] on button "Volgende vraag" at bounding box center [221, 141] width 176 height 12
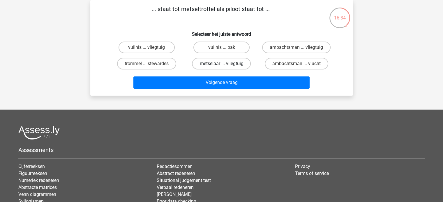
click at [246, 61] on label "metselaar ... vliegtuig" at bounding box center [221, 64] width 59 height 12
click at [225, 64] on input "metselaar ... vliegtuig" at bounding box center [223, 66] width 4 height 4
radio input "true"
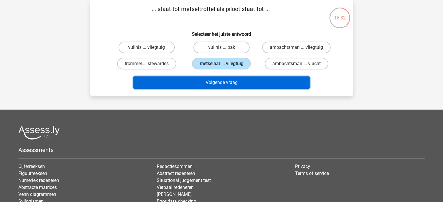
click at [242, 82] on button "Volgende vraag" at bounding box center [221, 83] width 176 height 12
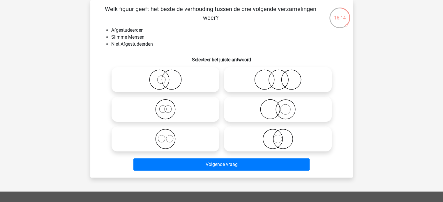
drag, startPoint x: 227, startPoint y: 46, endPoint x: 207, endPoint y: 43, distance: 20.6
click at [207, 43] on li "Niet Afgestudeerden" at bounding box center [227, 44] width 232 height 7
click at [267, 74] on icon at bounding box center [277, 80] width 103 height 20
click at [278, 74] on input "radio" at bounding box center [280, 75] width 4 height 4
radio input "true"
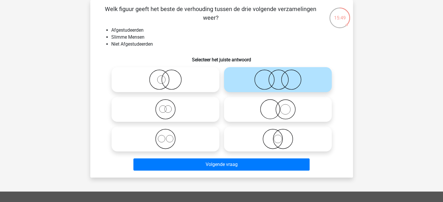
click at [292, 116] on icon at bounding box center [277, 109] width 103 height 20
click at [282, 107] on input "radio" at bounding box center [280, 105] width 4 height 4
radio input "true"
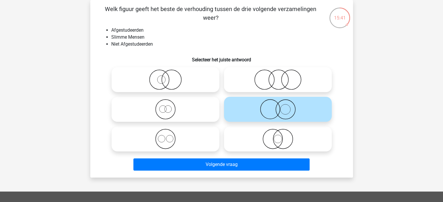
click at [190, 116] on icon at bounding box center [165, 109] width 103 height 20
click at [169, 107] on input "radio" at bounding box center [167, 105] width 4 height 4
radio input "true"
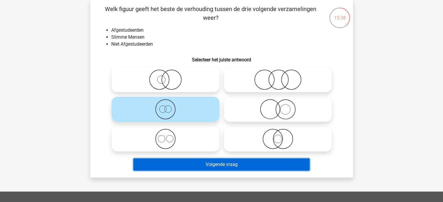
click at [237, 164] on button "Volgende vraag" at bounding box center [221, 165] width 176 height 12
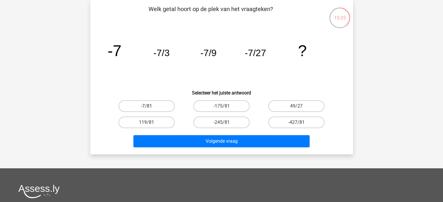
click at [155, 102] on label "-7/81" at bounding box center [147, 107] width 56 height 12
click at [150, 106] on input "-7/81" at bounding box center [149, 108] width 4 height 4
radio input "true"
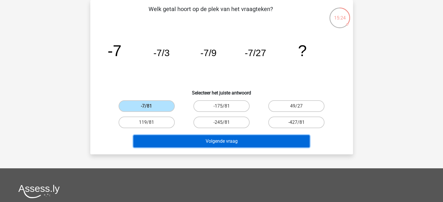
click at [225, 137] on button "Volgende vraag" at bounding box center [221, 141] width 176 height 12
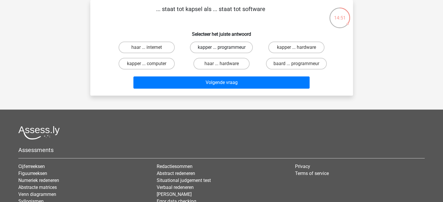
click at [245, 49] on label "kapper ... programmeur" at bounding box center [221, 48] width 63 height 12
click at [225, 49] on input "kapper ... programmeur" at bounding box center [223, 49] width 4 height 4
radio input "true"
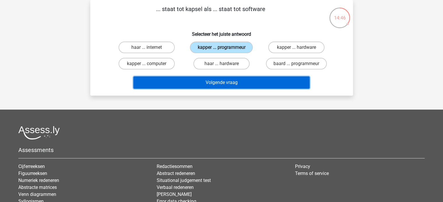
click at [263, 82] on button "Volgende vraag" at bounding box center [221, 83] width 176 height 12
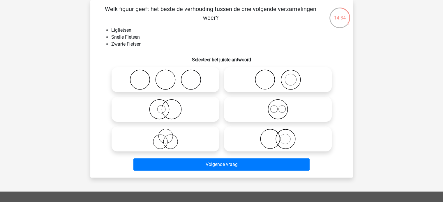
click at [197, 137] on icon at bounding box center [165, 139] width 103 height 20
click at [169, 136] on input "radio" at bounding box center [167, 135] width 4 height 4
radio input "true"
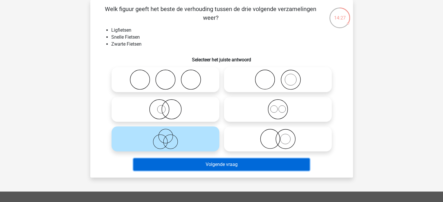
click at [216, 162] on button "Volgende vraag" at bounding box center [221, 165] width 176 height 12
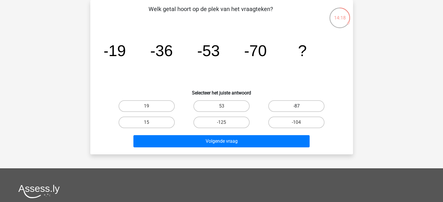
click at [287, 101] on label "-87" at bounding box center [296, 107] width 56 height 12
click at [297, 106] on input "-87" at bounding box center [299, 108] width 4 height 4
radio input "true"
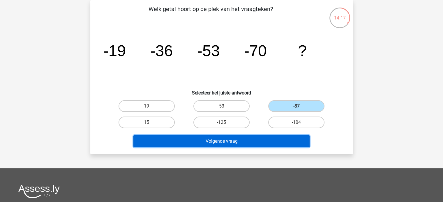
click at [275, 141] on button "Volgende vraag" at bounding box center [221, 141] width 176 height 12
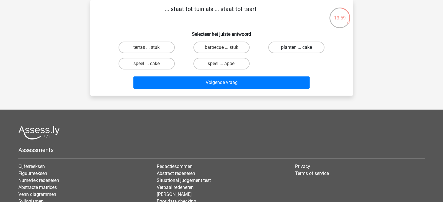
click at [293, 50] on label "planten ... cake" at bounding box center [296, 48] width 56 height 12
click at [297, 50] on input "planten ... cake" at bounding box center [299, 49] width 4 height 4
radio input "true"
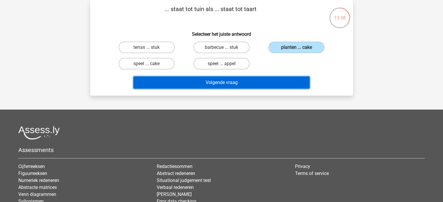
click at [260, 84] on button "Volgende vraag" at bounding box center [221, 83] width 176 height 12
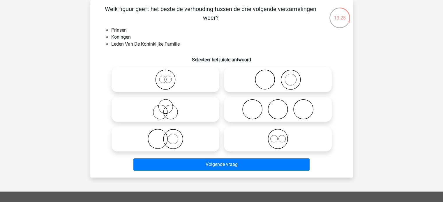
click at [200, 89] on icon at bounding box center [165, 80] width 103 height 20
click at [169, 77] on input "radio" at bounding box center [167, 75] width 4 height 4
radio input "true"
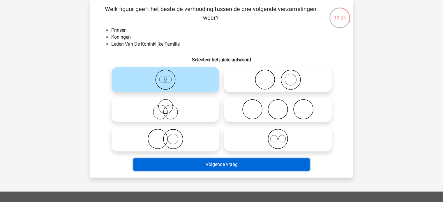
click at [230, 162] on button "Volgende vraag" at bounding box center [221, 165] width 176 height 12
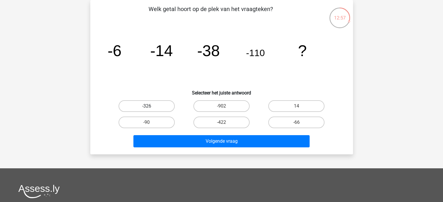
click at [156, 106] on label "-326" at bounding box center [147, 107] width 56 height 12
click at [150, 106] on input "-326" at bounding box center [149, 108] width 4 height 4
radio input "true"
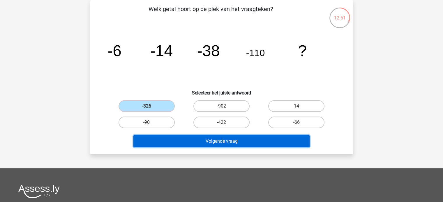
click at [242, 141] on button "Volgende vraag" at bounding box center [221, 141] width 176 height 12
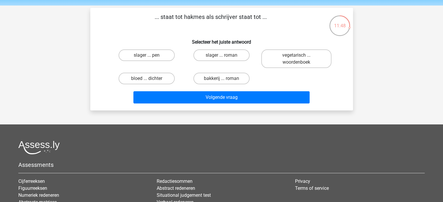
scroll to position [29, 0]
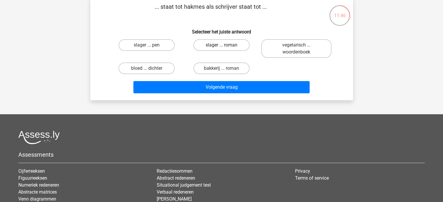
click at [212, 46] on label "slager ... roman" at bounding box center [221, 45] width 56 height 12
click at [221, 46] on input "slager ... roman" at bounding box center [223, 47] width 4 height 4
radio input "true"
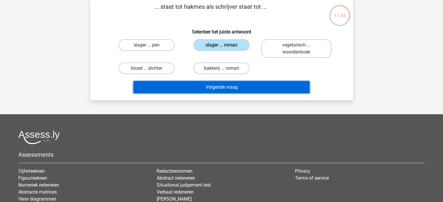
click at [225, 87] on button "Volgende vraag" at bounding box center [221, 87] width 176 height 12
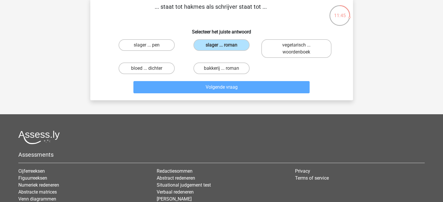
scroll to position [27, 0]
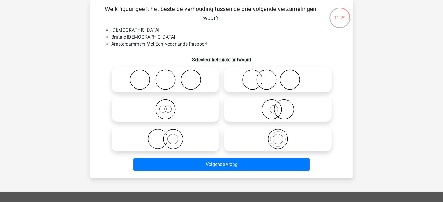
click at [277, 141] on icon at bounding box center [277, 139] width 103 height 20
click at [278, 136] on input "radio" at bounding box center [280, 135] width 4 height 4
radio input "true"
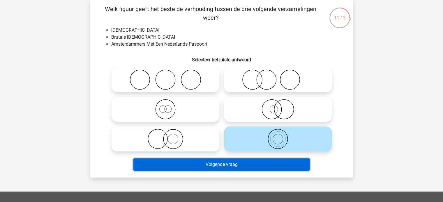
click at [251, 159] on button "Volgende vraag" at bounding box center [221, 165] width 176 height 12
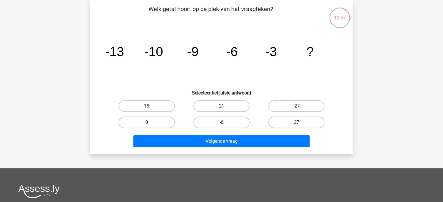
click at [164, 121] on label "0" at bounding box center [147, 123] width 56 height 12
click at [150, 123] on input "0" at bounding box center [149, 125] width 4 height 4
radio input "true"
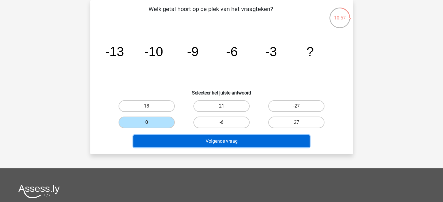
click at [198, 143] on button "Volgende vraag" at bounding box center [221, 141] width 176 height 12
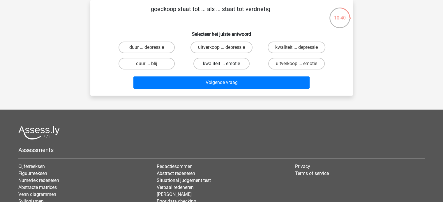
click at [232, 65] on label "kwaliteit ... emotie" at bounding box center [221, 64] width 56 height 12
click at [225, 65] on input "kwaliteit ... emotie" at bounding box center [223, 66] width 4 height 4
radio input "true"
click at [201, 19] on p "goedkoop staat tot ... als ... staat tot verdrietig" at bounding box center [211, 13] width 222 height 17
click at [158, 66] on label "duur ... blij" at bounding box center [147, 64] width 56 height 12
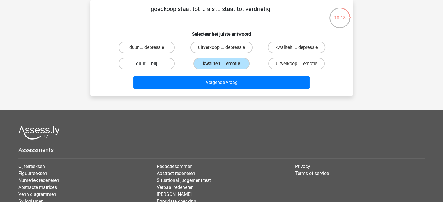
click at [150, 66] on input "duur ... blij" at bounding box center [149, 66] width 4 height 4
radio input "true"
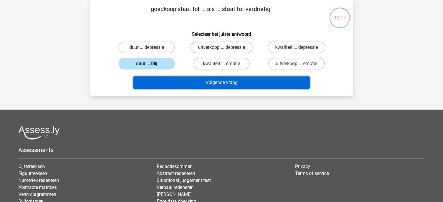
click at [226, 82] on button "Volgende vraag" at bounding box center [221, 83] width 176 height 12
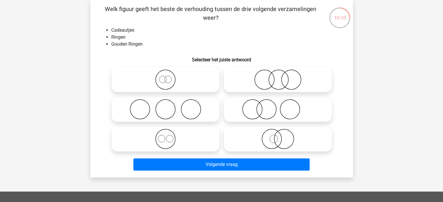
drag, startPoint x: 216, startPoint y: 29, endPoint x: 202, endPoint y: 29, distance: 14.3
click at [202, 29] on li "Cadeautjes" at bounding box center [227, 30] width 232 height 7
drag, startPoint x: 202, startPoint y: 29, endPoint x: 198, endPoint y: 29, distance: 3.5
drag, startPoint x: 198, startPoint y: 29, endPoint x: 191, endPoint y: 29, distance: 7.6
click at [191, 29] on li "Cadeautjes" at bounding box center [227, 30] width 232 height 7
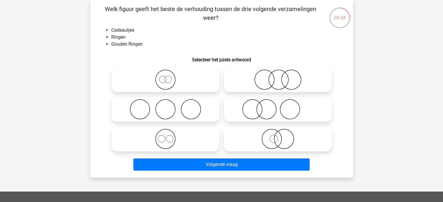
click at [169, 87] on icon at bounding box center [165, 80] width 103 height 20
click at [169, 77] on input "radio" at bounding box center [167, 75] width 4 height 4
radio input "true"
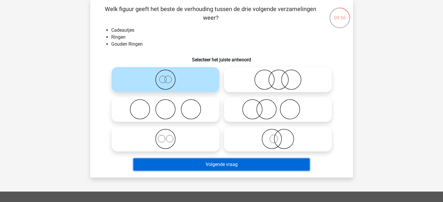
click at [191, 162] on button "Volgende vraag" at bounding box center [221, 165] width 176 height 12
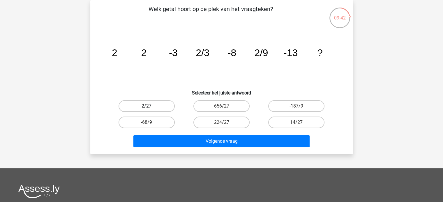
click at [148, 105] on label "2/27" at bounding box center [147, 107] width 56 height 12
click at [148, 106] on input "2/27" at bounding box center [149, 108] width 4 height 4
radio input "true"
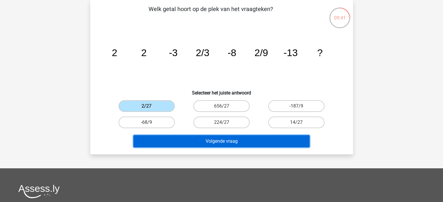
click at [221, 138] on button "Volgende vraag" at bounding box center [221, 141] width 176 height 12
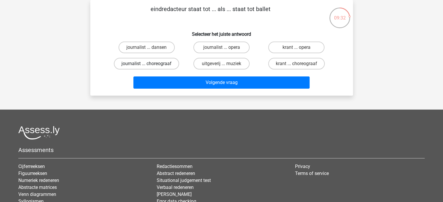
click at [171, 66] on label "journalist ... choreograaf" at bounding box center [146, 64] width 65 height 12
click at [150, 66] on input "journalist ... choreograaf" at bounding box center [149, 66] width 4 height 4
radio input "true"
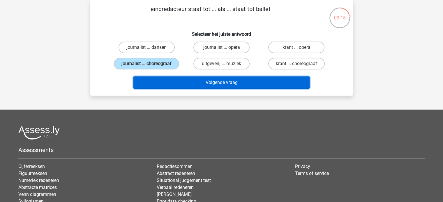
click at [235, 84] on button "Volgende vraag" at bounding box center [221, 83] width 176 height 12
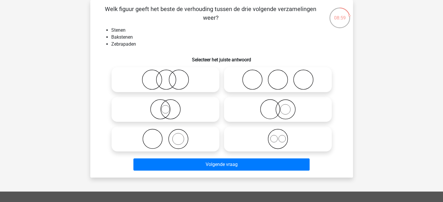
click at [191, 109] on icon at bounding box center [165, 109] width 103 height 20
click at [169, 107] on input "radio" at bounding box center [167, 105] width 4 height 4
radio input "true"
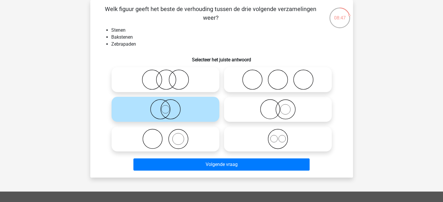
click at [261, 117] on icon at bounding box center [277, 109] width 103 height 20
click at [278, 107] on input "radio" at bounding box center [280, 105] width 4 height 4
radio input "true"
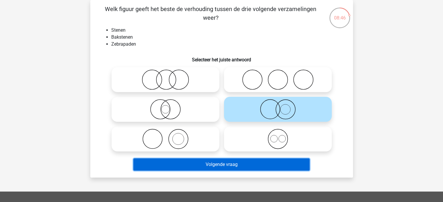
click at [256, 161] on button "Volgende vraag" at bounding box center [221, 165] width 176 height 12
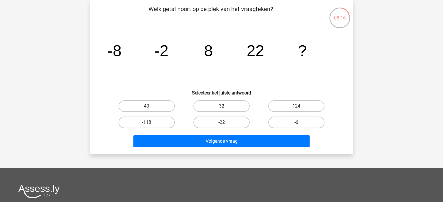
click at [240, 105] on label "32" at bounding box center [221, 107] width 56 height 12
click at [225, 106] on input "32" at bounding box center [223, 108] width 4 height 4
radio input "true"
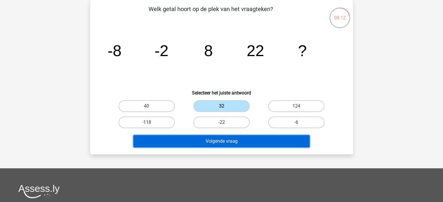
click at [223, 139] on button "Volgende vraag" at bounding box center [221, 141] width 176 height 12
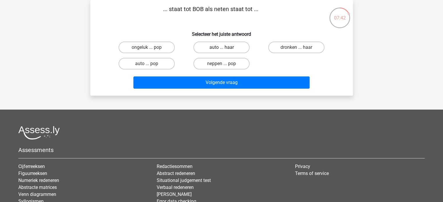
click at [242, 48] on label "auto ... haar" at bounding box center [221, 48] width 56 height 12
click at [225, 48] on input "auto ... haar" at bounding box center [223, 49] width 4 height 4
radio input "true"
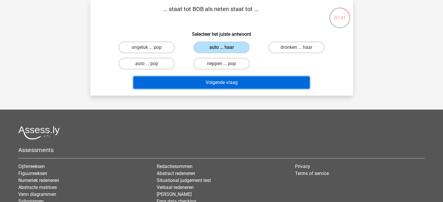
click at [247, 79] on button "Volgende vraag" at bounding box center [221, 83] width 176 height 12
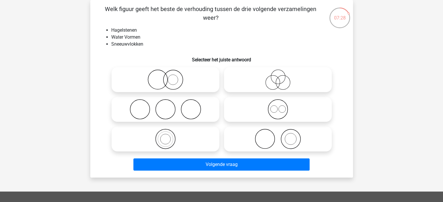
click at [195, 110] on icon at bounding box center [165, 109] width 103 height 20
click at [169, 107] on input "radio" at bounding box center [167, 105] width 4 height 4
radio input "true"
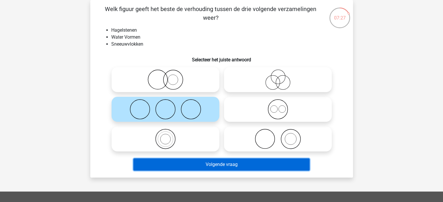
click at [224, 163] on button "Volgende vraag" at bounding box center [221, 165] width 176 height 12
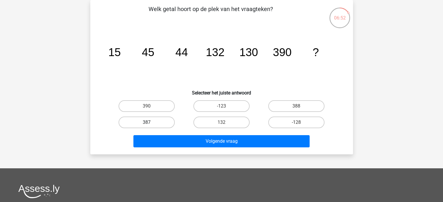
click at [160, 122] on label "387" at bounding box center [147, 123] width 56 height 12
click at [150, 123] on input "387" at bounding box center [149, 125] width 4 height 4
radio input "true"
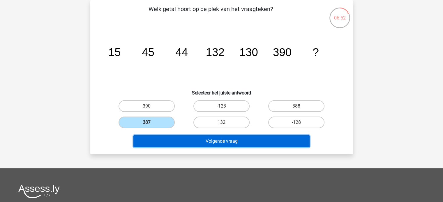
click at [189, 141] on button "Volgende vraag" at bounding box center [221, 141] width 176 height 12
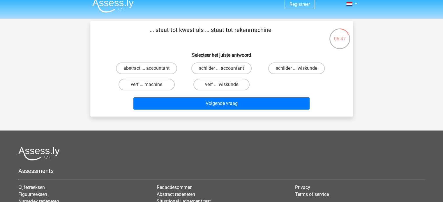
scroll to position [0, 0]
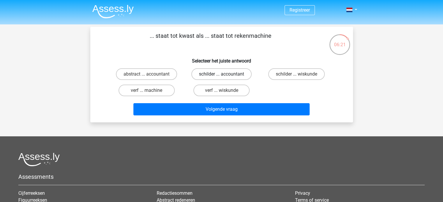
click at [232, 77] on label "schilder ... accountant" at bounding box center [221, 74] width 60 height 12
click at [225, 77] on input "schilder ... accountant" at bounding box center [223, 76] width 4 height 4
radio input "true"
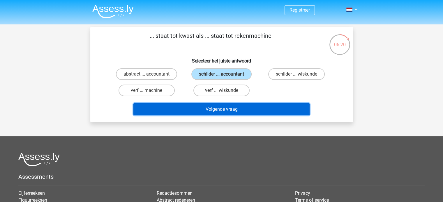
click at [240, 110] on button "Volgende vraag" at bounding box center [221, 109] width 176 height 12
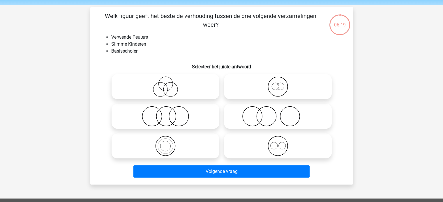
scroll to position [27, 0]
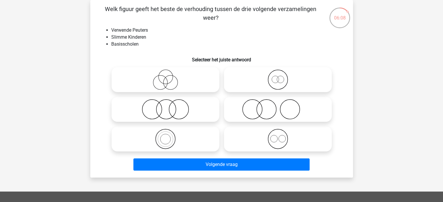
click at [265, 110] on icon at bounding box center [277, 109] width 103 height 20
click at [278, 107] on input "radio" at bounding box center [280, 105] width 4 height 4
radio input "true"
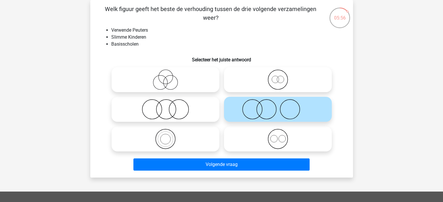
click at [272, 138] on icon at bounding box center [277, 139] width 103 height 20
click at [278, 136] on input "radio" at bounding box center [280, 135] width 4 height 4
radio input "true"
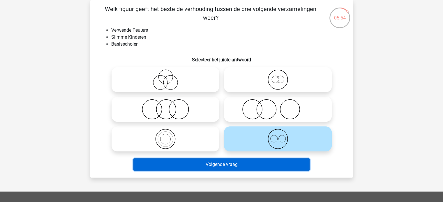
click at [261, 162] on button "Volgende vraag" at bounding box center [221, 165] width 176 height 12
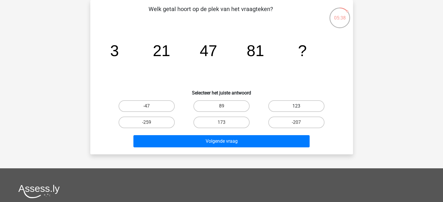
click at [300, 106] on label "123" at bounding box center [296, 107] width 56 height 12
click at [300, 106] on input "123" at bounding box center [299, 108] width 4 height 4
radio input "true"
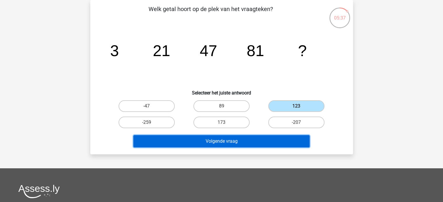
click at [277, 141] on button "Volgende vraag" at bounding box center [221, 141] width 176 height 12
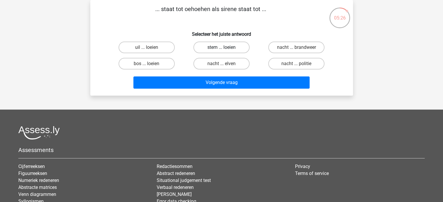
click at [241, 49] on label "stem ... loeien" at bounding box center [221, 48] width 56 height 12
click at [225, 49] on input "stem ... loeien" at bounding box center [223, 49] width 4 height 4
radio input "true"
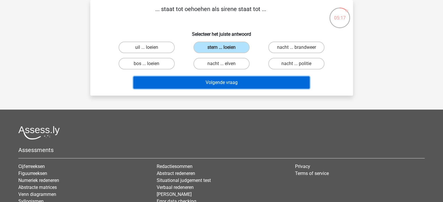
click at [251, 79] on button "Volgende vraag" at bounding box center [221, 83] width 176 height 12
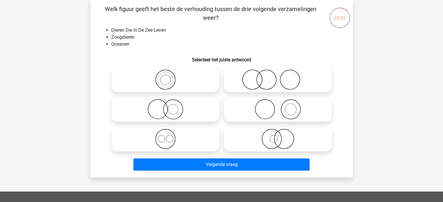
click at [191, 112] on icon at bounding box center [165, 109] width 103 height 20
click at [169, 107] on input "radio" at bounding box center [167, 105] width 4 height 4
radio input "true"
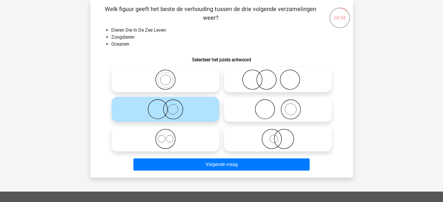
drag, startPoint x: 191, startPoint y: 110, endPoint x: 184, endPoint y: 112, distance: 7.5
click at [184, 112] on icon at bounding box center [165, 109] width 103 height 20
click at [169, 107] on input "radio" at bounding box center [167, 105] width 4 height 4
drag, startPoint x: 188, startPoint y: 81, endPoint x: 184, endPoint y: 84, distance: 4.7
click at [184, 84] on icon at bounding box center [165, 80] width 103 height 20
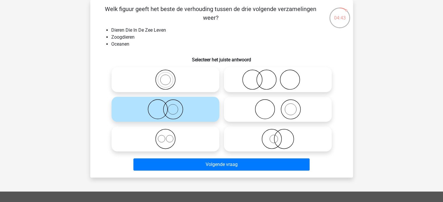
click at [169, 77] on input "radio" at bounding box center [167, 75] width 4 height 4
radio input "true"
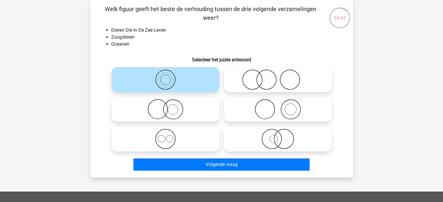
click at [191, 97] on div at bounding box center [165, 110] width 112 height 30
click at [193, 101] on icon at bounding box center [165, 109] width 103 height 20
click at [169, 103] on input "radio" at bounding box center [167, 105] width 4 height 4
radio input "true"
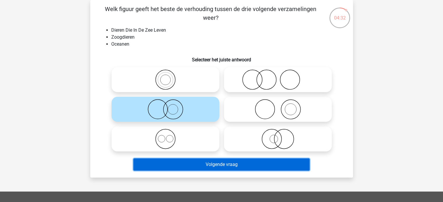
click at [231, 161] on button "Volgende vraag" at bounding box center [221, 165] width 176 height 12
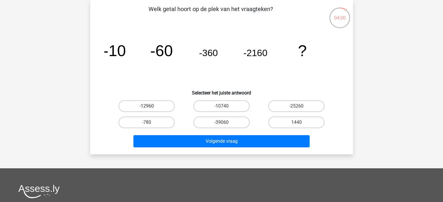
click at [158, 105] on label "-12960" at bounding box center [147, 107] width 56 height 12
click at [150, 106] on input "-12960" at bounding box center [149, 108] width 4 height 4
radio input "true"
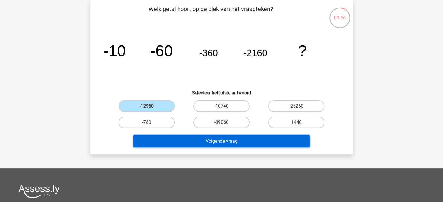
click at [235, 142] on button "Volgende vraag" at bounding box center [221, 141] width 176 height 12
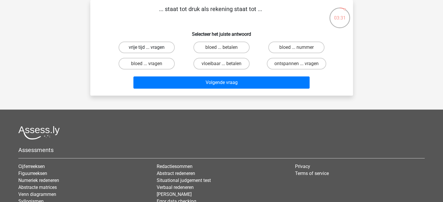
click at [166, 46] on label "vrije tijd ... vragen" at bounding box center [147, 48] width 56 height 12
click at [150, 47] on input "vrije tijd ... vragen" at bounding box center [149, 49] width 4 height 4
radio input "true"
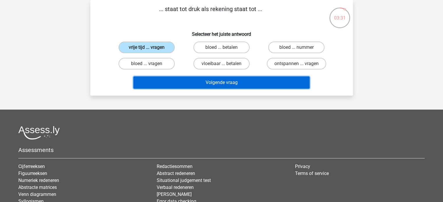
click at [212, 79] on button "Volgende vraag" at bounding box center [221, 83] width 176 height 12
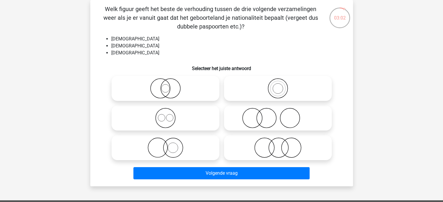
click at [191, 116] on icon at bounding box center [165, 118] width 103 height 20
click at [169, 115] on input "radio" at bounding box center [167, 114] width 4 height 4
radio input "true"
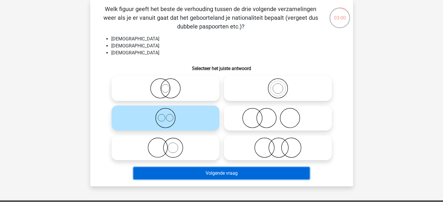
click at [224, 176] on button "Volgende vraag" at bounding box center [221, 174] width 176 height 12
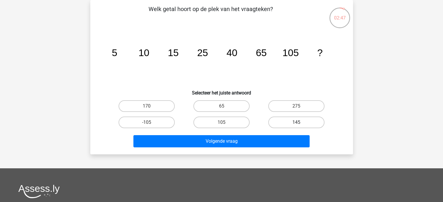
click at [295, 124] on label "145" at bounding box center [296, 123] width 56 height 12
click at [297, 124] on input "145" at bounding box center [299, 125] width 4 height 4
radio input "true"
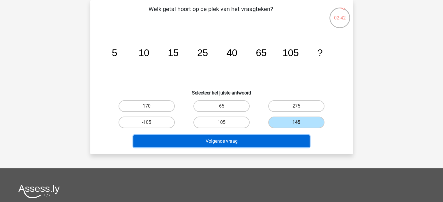
click at [227, 142] on button "Volgende vraag" at bounding box center [221, 141] width 176 height 12
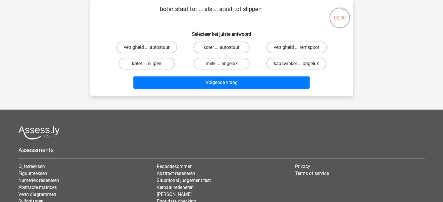
click at [170, 65] on label "koter ... slijpen" at bounding box center [147, 64] width 56 height 12
click at [150, 65] on input "koter ... slijpen" at bounding box center [149, 66] width 4 height 4
radio input "true"
click at [218, 67] on label "melk ... ongeluk" at bounding box center [221, 64] width 56 height 12
click at [221, 67] on input "melk ... ongeluk" at bounding box center [223, 66] width 4 height 4
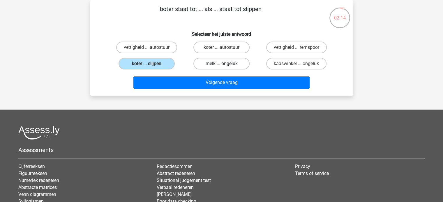
radio input "true"
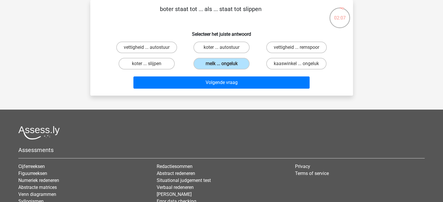
click at [297, 49] on input "vettigheid ... remspoor" at bounding box center [299, 49] width 4 height 4
radio input "true"
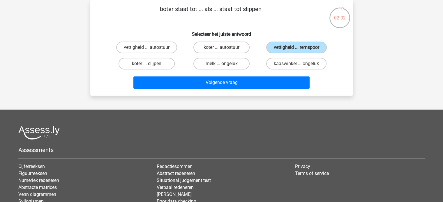
click at [265, 71] on div "kaaswinkel ... ongeluk" at bounding box center [296, 64] width 75 height 16
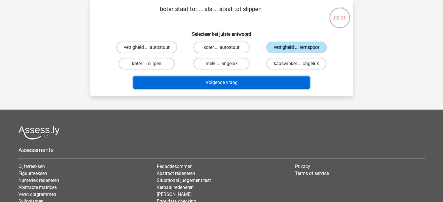
click at [261, 80] on button "Volgende vraag" at bounding box center [221, 83] width 176 height 12
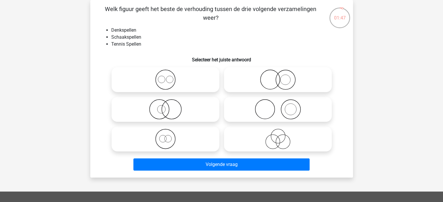
click at [256, 133] on icon at bounding box center [277, 139] width 103 height 20
click at [278, 133] on input "radio" at bounding box center [280, 135] width 4 height 4
radio input "true"
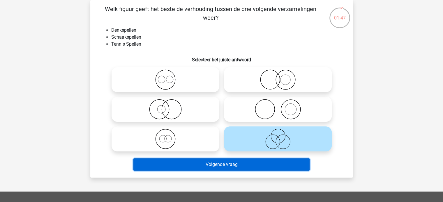
click at [255, 165] on button "Volgende vraag" at bounding box center [221, 165] width 176 height 12
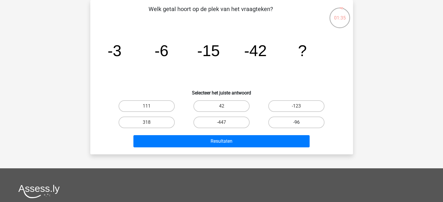
click at [293, 124] on label "-96" at bounding box center [296, 123] width 56 height 12
click at [297, 124] on input "-96" at bounding box center [299, 125] width 4 height 4
radio input "true"
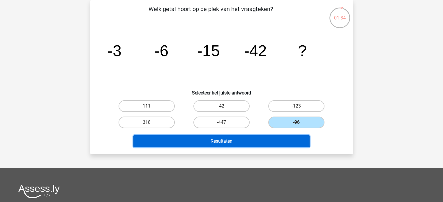
click at [284, 138] on button "Resultaten" at bounding box center [221, 141] width 176 height 12
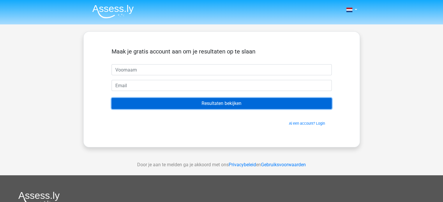
click at [239, 100] on input "Resultaten bekijken" at bounding box center [222, 103] width 220 height 11
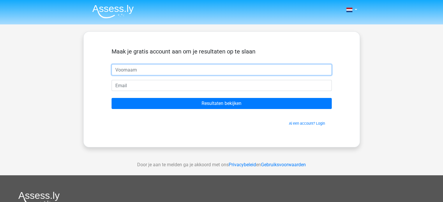
click at [231, 72] on input "text" at bounding box center [222, 69] width 220 height 11
type input "[PERSON_NAME]"
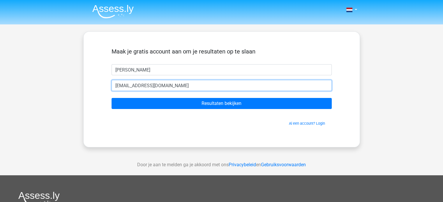
type input "[EMAIL_ADDRESS][DOMAIN_NAME]"
click at [112, 98] on input "Resultaten bekijken" at bounding box center [222, 103] width 220 height 11
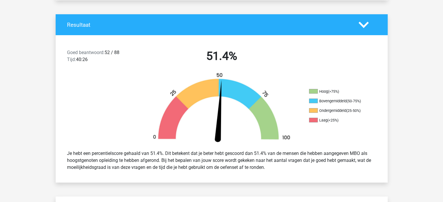
scroll to position [117, 0]
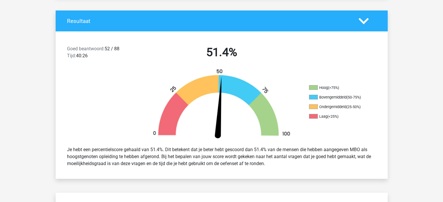
drag, startPoint x: 237, startPoint y: 60, endPoint x: 225, endPoint y: 61, distance: 12.0
click at [225, 61] on div "51.4%" at bounding box center [221, 53] width 159 height 16
drag, startPoint x: 211, startPoint y: 52, endPoint x: 202, endPoint y: 51, distance: 8.5
click at [202, 51] on h2 "51.4%" at bounding box center [222, 52] width 150 height 14
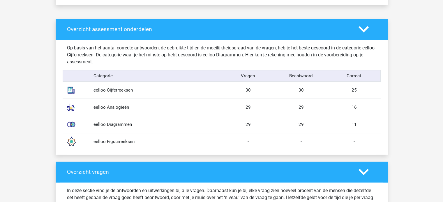
scroll to position [437, 0]
drag, startPoint x: 267, startPoint y: 55, endPoint x: 264, endPoint y: 55, distance: 3.3
drag, startPoint x: 264, startPoint y: 55, endPoint x: 254, endPoint y: 55, distance: 10.2
click at [254, 54] on div "Op basis van het aantal correcte antwoorden, de gebruikte tijd en de moeilijkhe…" at bounding box center [222, 55] width 318 height 21
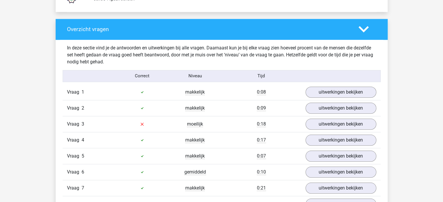
scroll to position [612, 0]
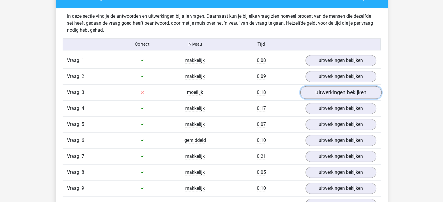
click at [316, 92] on link "uitwerkingen bekijken" at bounding box center [340, 92] width 81 height 13
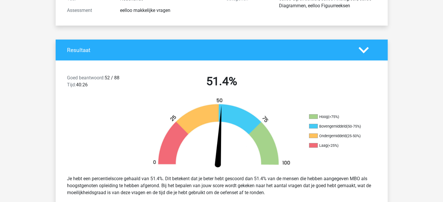
scroll to position [117, 0]
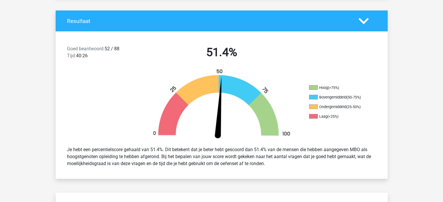
drag, startPoint x: 271, startPoint y: 156, endPoint x: 234, endPoint y: 158, distance: 37.0
click at [234, 158] on div "Je hebt een percentielscore gehaald van 51.4%. Dit betekent dat je beter hebt g…" at bounding box center [222, 157] width 318 height 26
drag, startPoint x: 234, startPoint y: 158, endPoint x: 226, endPoint y: 158, distance: 8.2
drag, startPoint x: 226, startPoint y: 158, endPoint x: 221, endPoint y: 157, distance: 5.7
click at [221, 157] on div "Je hebt een percentielscore gehaald van 51.4%. Dit betekent dat je beter hebt g…" at bounding box center [222, 157] width 318 height 26
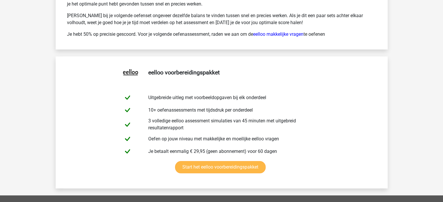
scroll to position [2709, 0]
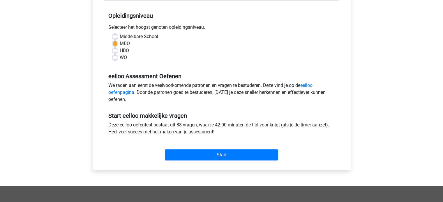
scroll to position [146, 0]
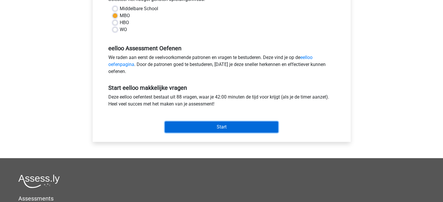
click at [210, 124] on input "Start" at bounding box center [221, 127] width 113 height 11
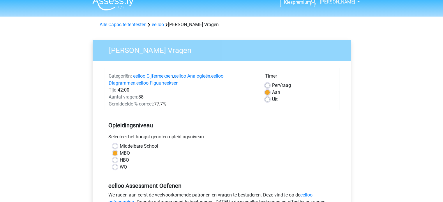
scroll to position [0, 0]
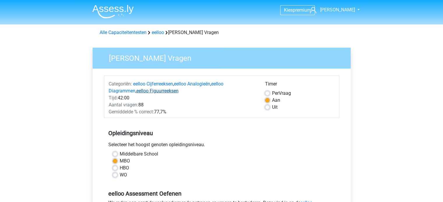
click at [169, 91] on link "eelloo Figuurreeksen" at bounding box center [157, 91] width 42 height 6
drag, startPoint x: 246, startPoint y: 52, endPoint x: 235, endPoint y: 51, distance: 10.8
click at [235, 51] on div "[PERSON_NAME] Vragen" at bounding box center [222, 58] width 258 height 21
drag, startPoint x: 232, startPoint y: 54, endPoint x: 226, endPoint y: 55, distance: 6.5
click at [226, 55] on h3 "[PERSON_NAME] Vragen" at bounding box center [224, 57] width 244 height 11
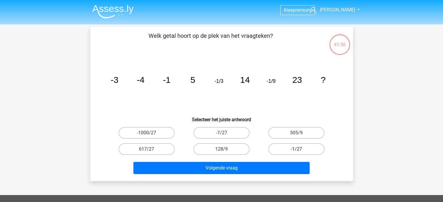
click at [287, 151] on label "-1/27" at bounding box center [296, 150] width 56 height 12
click at [297, 151] on input "-1/27" at bounding box center [299, 151] width 4 height 4
radio input "true"
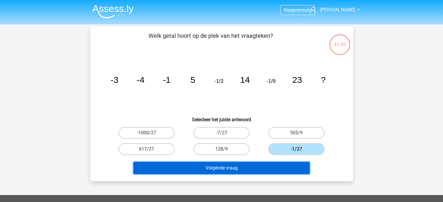
click at [277, 169] on button "Volgende vraag" at bounding box center [221, 168] width 176 height 12
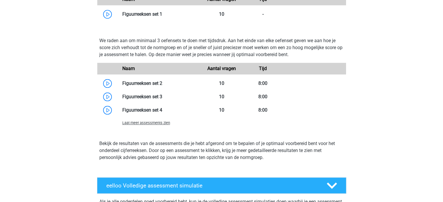
scroll to position [509, 0]
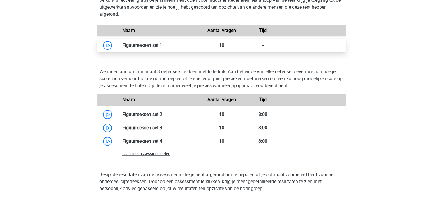
click at [162, 47] on link at bounding box center [162, 46] width 0 height 6
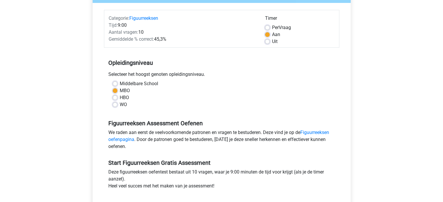
scroll to position [146, 0]
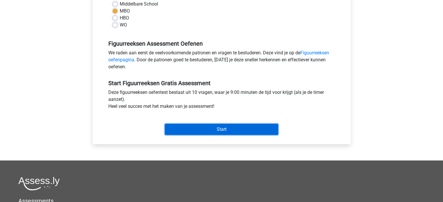
click at [204, 134] on input "Start" at bounding box center [221, 129] width 113 height 11
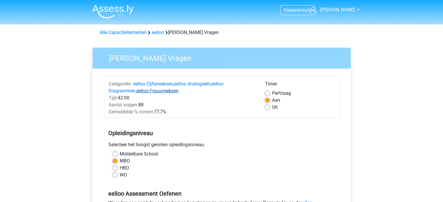
click at [154, 94] on link "eelloo Figuurreeksen" at bounding box center [157, 91] width 42 height 6
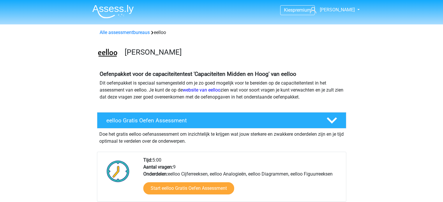
scroll to position [451, 0]
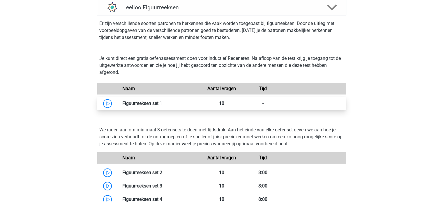
click at [162, 106] on link at bounding box center [162, 104] width 0 height 6
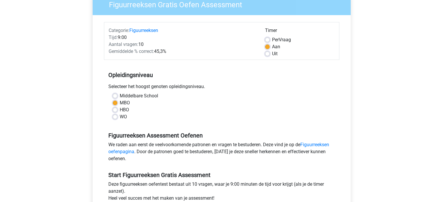
scroll to position [146, 0]
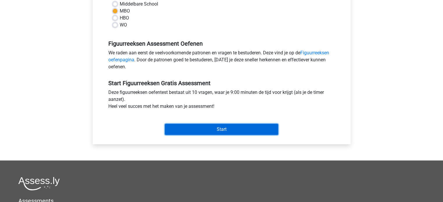
click at [233, 127] on input "Start" at bounding box center [221, 129] width 113 height 11
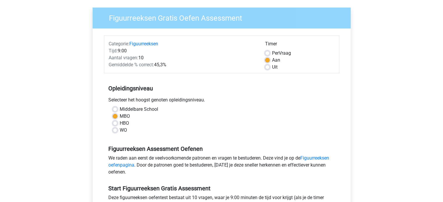
scroll to position [0, 0]
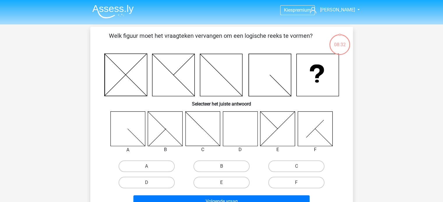
click at [163, 142] on icon at bounding box center [165, 129] width 35 height 35
click at [234, 163] on label "B" at bounding box center [221, 167] width 56 height 12
click at [225, 167] on input "B" at bounding box center [223, 169] width 4 height 4
radio input "true"
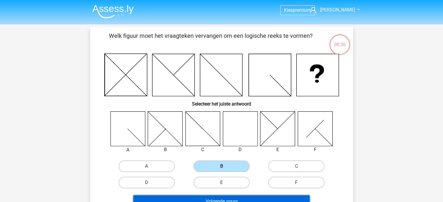
click at [232, 200] on button "Volgende vraag" at bounding box center [221, 202] width 176 height 12
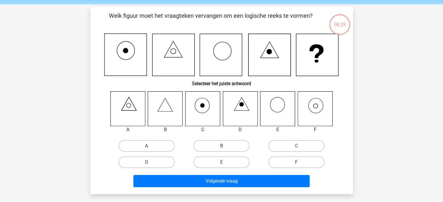
scroll to position [27, 0]
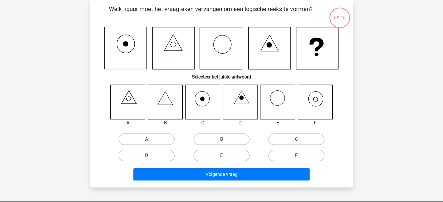
click at [313, 100] on icon at bounding box center [315, 102] width 35 height 35
click at [301, 155] on label "F" at bounding box center [296, 156] width 56 height 12
click at [300, 156] on input "F" at bounding box center [299, 158] width 4 height 4
radio input "true"
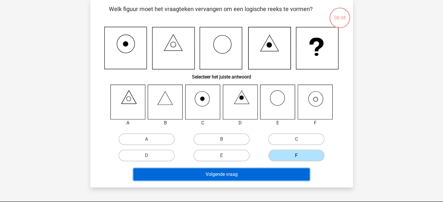
click at [281, 173] on button "Volgende vraag" at bounding box center [221, 175] width 176 height 12
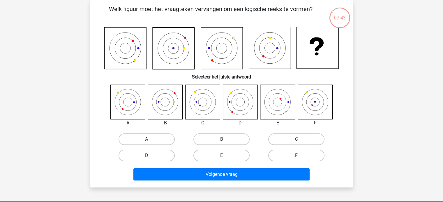
click at [298, 156] on input "F" at bounding box center [299, 158] width 4 height 4
radio input "true"
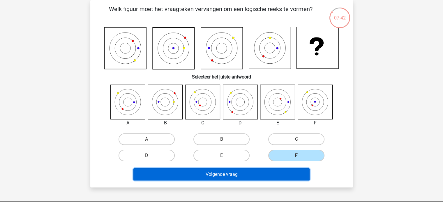
click at [294, 172] on button "Volgende vraag" at bounding box center [221, 175] width 176 height 12
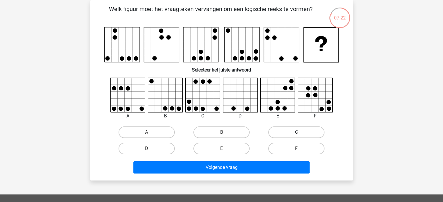
drag, startPoint x: 284, startPoint y: 131, endPoint x: 283, endPoint y: 136, distance: 4.5
click at [284, 131] on label "C" at bounding box center [296, 133] width 56 height 12
click at [297, 133] on input "C" at bounding box center [299, 135] width 4 height 4
radio input "true"
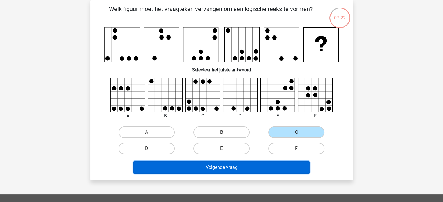
click at [278, 162] on button "Volgende vraag" at bounding box center [221, 168] width 176 height 12
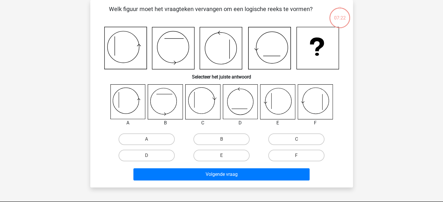
click at [226, 126] on div "D" at bounding box center [241, 123] width 44 height 7
click at [230, 141] on label "B" at bounding box center [221, 140] width 56 height 12
click at [225, 141] on input "B" at bounding box center [223, 142] width 4 height 4
radio input "true"
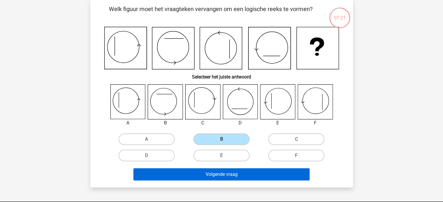
click at [231, 168] on div "Volgende vraag" at bounding box center [222, 173] width 244 height 19
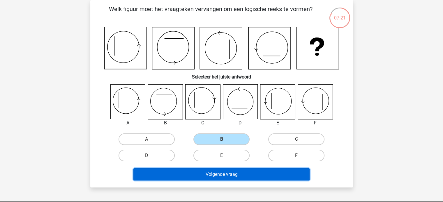
click at [231, 172] on button "Volgende vraag" at bounding box center [221, 175] width 176 height 12
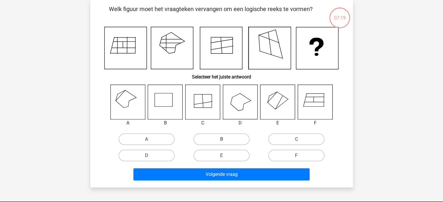
click at [221, 138] on label "B" at bounding box center [221, 140] width 56 height 12
click at [221, 140] on input "B" at bounding box center [223, 142] width 4 height 4
radio input "true"
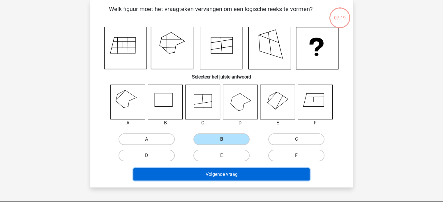
click at [231, 175] on button "Volgende vraag" at bounding box center [221, 175] width 176 height 12
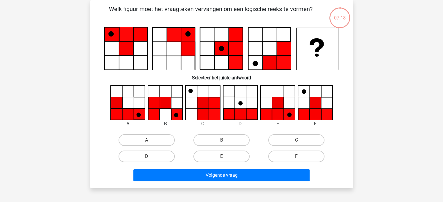
click at [219, 135] on label "B" at bounding box center [221, 141] width 56 height 12
click at [221, 140] on input "B" at bounding box center [223, 142] width 4 height 4
radio input "true"
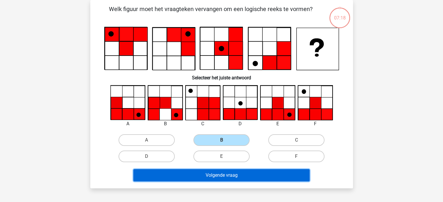
click at [232, 174] on button "Volgende vraag" at bounding box center [221, 176] width 176 height 12
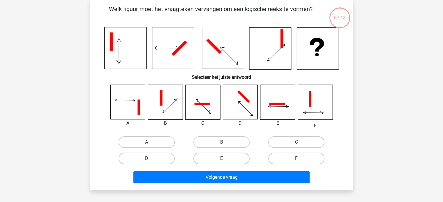
click at [221, 139] on label "B" at bounding box center [221, 143] width 56 height 12
click at [221, 142] on input "B" at bounding box center [223, 144] width 4 height 4
radio input "true"
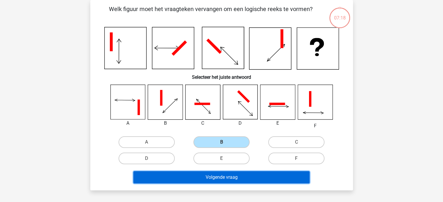
drag, startPoint x: 233, startPoint y: 177, endPoint x: 229, endPoint y: 165, distance: 12.7
click at [232, 177] on button "Volgende vraag" at bounding box center [221, 178] width 176 height 12
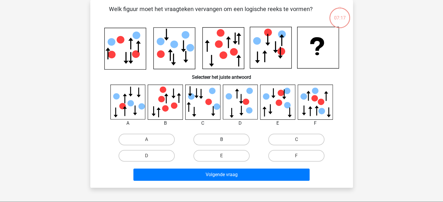
click at [223, 137] on label "B" at bounding box center [221, 140] width 56 height 12
click at [223, 140] on input "B" at bounding box center [223, 142] width 4 height 4
radio input "true"
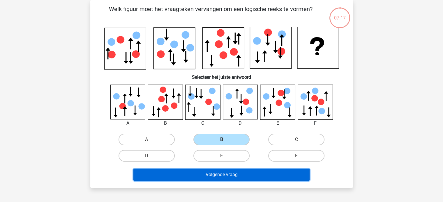
click at [232, 173] on button "Volgende vraag" at bounding box center [221, 175] width 176 height 12
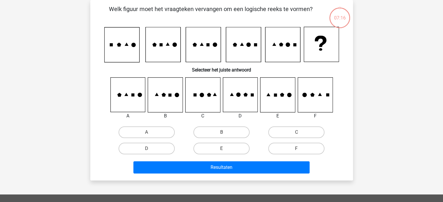
click at [221, 138] on div "B" at bounding box center [221, 132] width 75 height 16
click at [222, 127] on label "B" at bounding box center [221, 133] width 56 height 12
click at [222, 133] on input "B" at bounding box center [223, 135] width 4 height 4
radio input "true"
click at [224, 133] on input "B" at bounding box center [223, 135] width 4 height 4
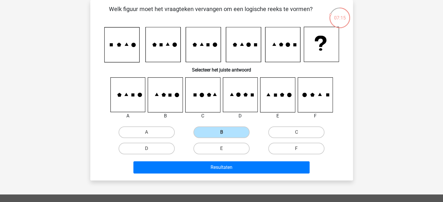
click at [229, 158] on div "Resultaten" at bounding box center [222, 166] width 244 height 19
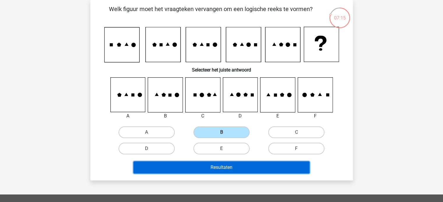
click at [231, 164] on button "Resultaten" at bounding box center [221, 168] width 176 height 12
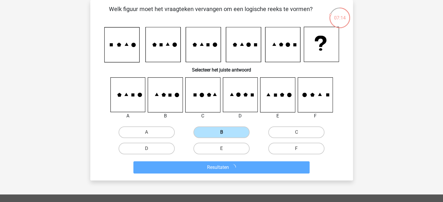
click at [220, 129] on label "B" at bounding box center [221, 133] width 56 height 12
click at [221, 133] on input "B" at bounding box center [223, 135] width 4 height 4
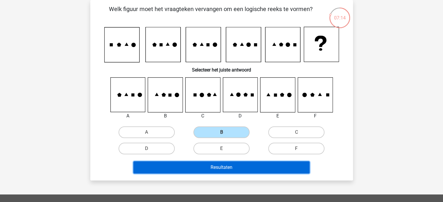
click at [230, 169] on button "Resultaten" at bounding box center [221, 168] width 176 height 12
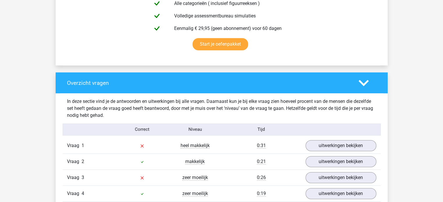
scroll to position [437, 0]
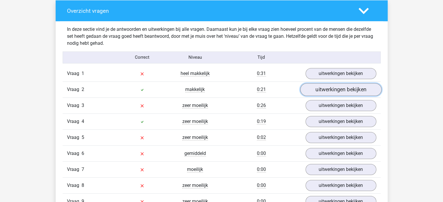
click at [320, 85] on link "uitwerkingen bekijken" at bounding box center [340, 89] width 81 height 13
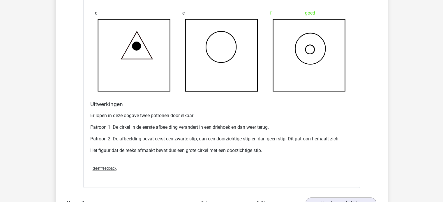
scroll to position [699, 0]
